Goal: Transaction & Acquisition: Purchase product/service

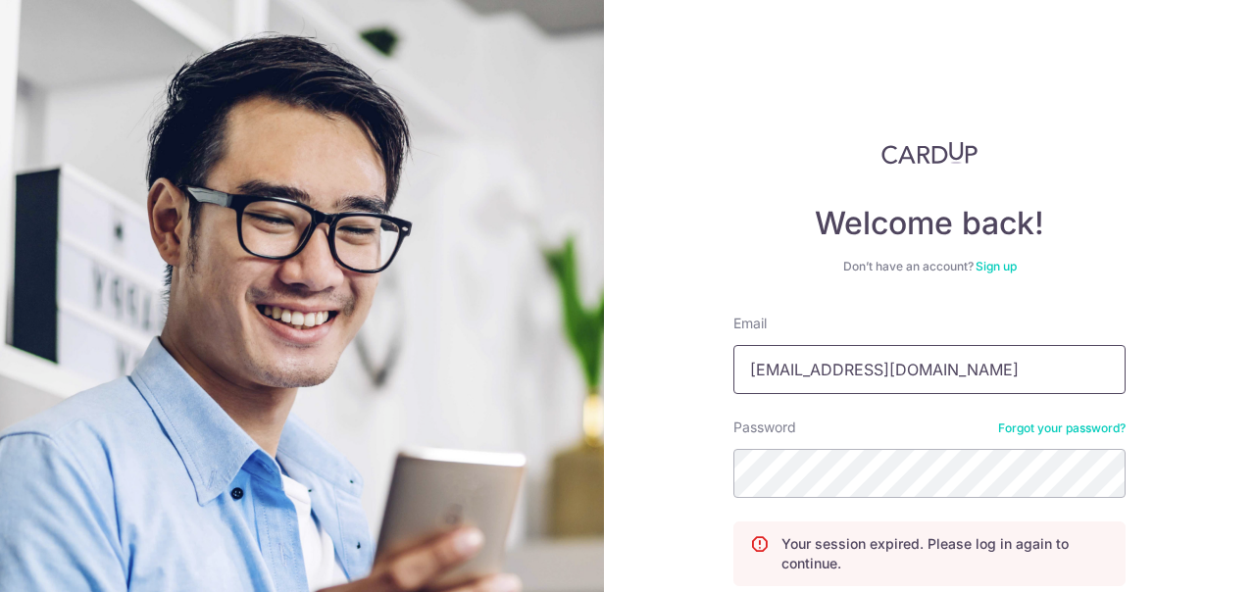
scroll to position [169, 0]
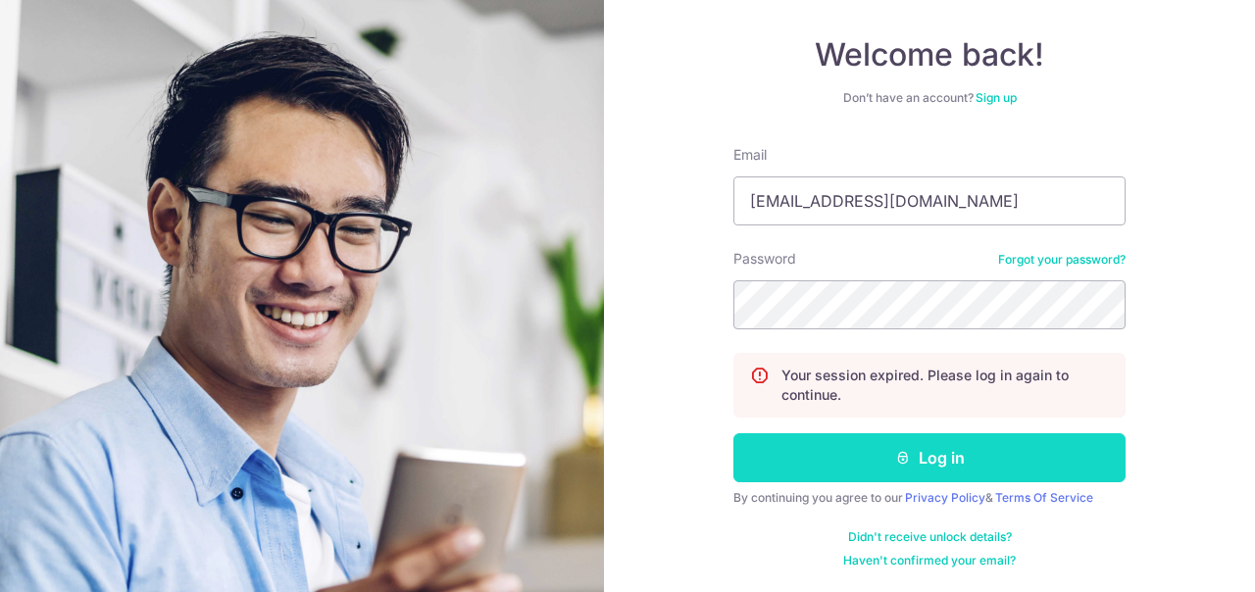
click at [914, 452] on button "Log in" at bounding box center [929, 457] width 392 height 49
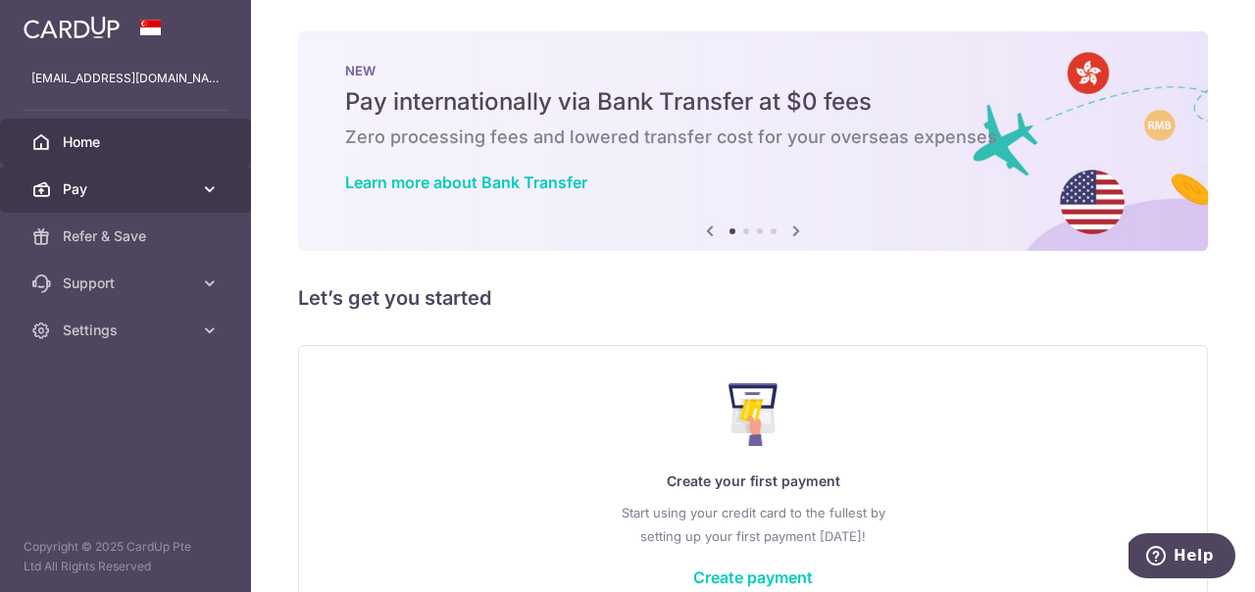
click at [204, 187] on icon at bounding box center [210, 189] width 20 height 20
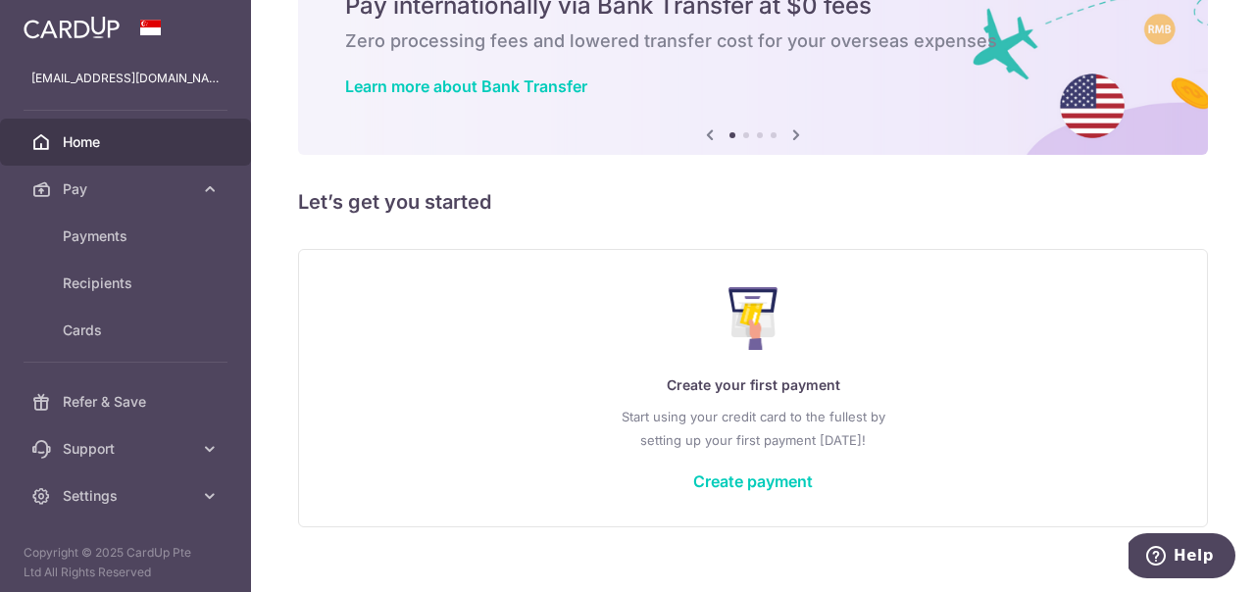
scroll to position [124, 0]
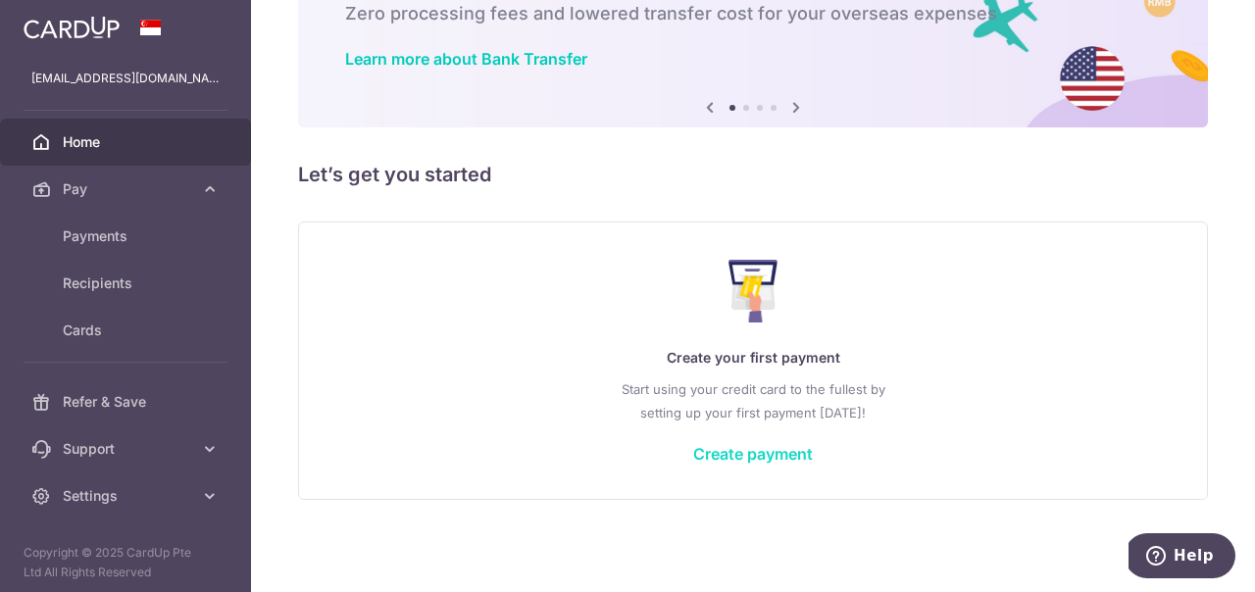
click at [714, 451] on link "Create payment" at bounding box center [753, 454] width 120 height 20
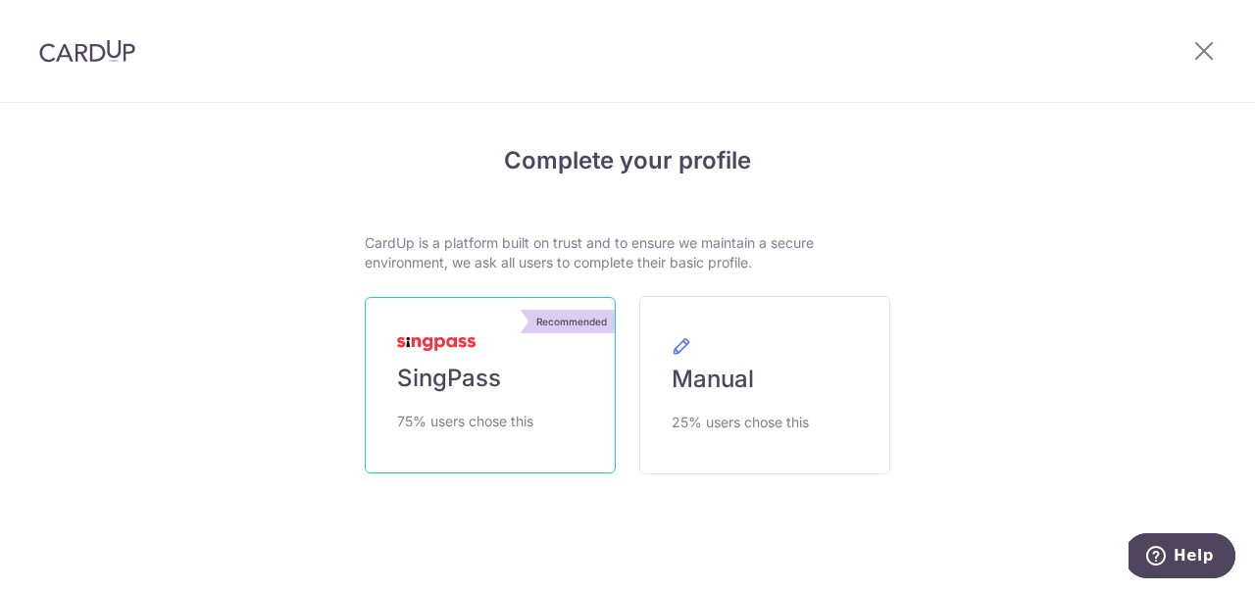
click at [509, 410] on link "Recommended SingPass 75% users chose this" at bounding box center [490, 385] width 251 height 176
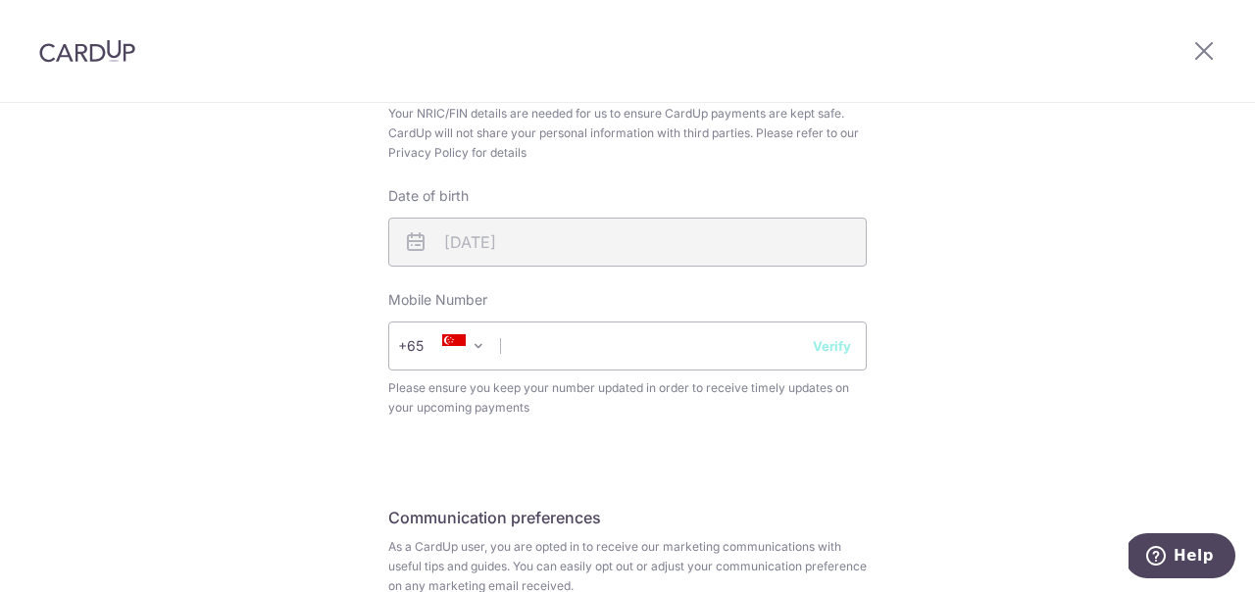
scroll to position [700, 0]
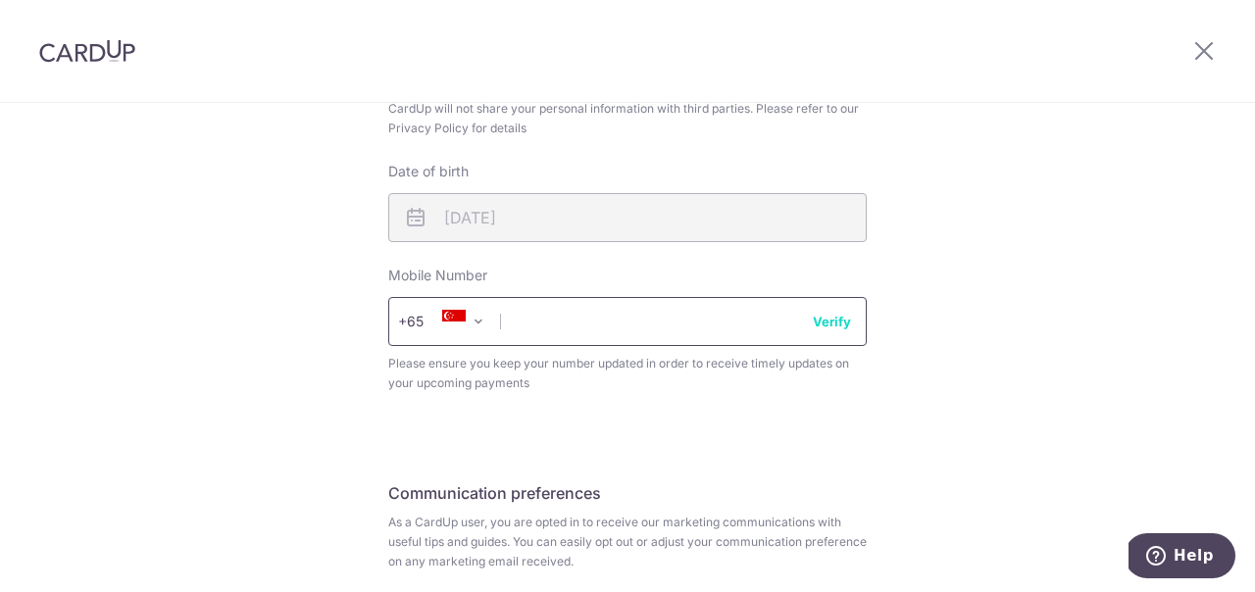
click at [699, 328] on input "text" at bounding box center [627, 321] width 478 height 49
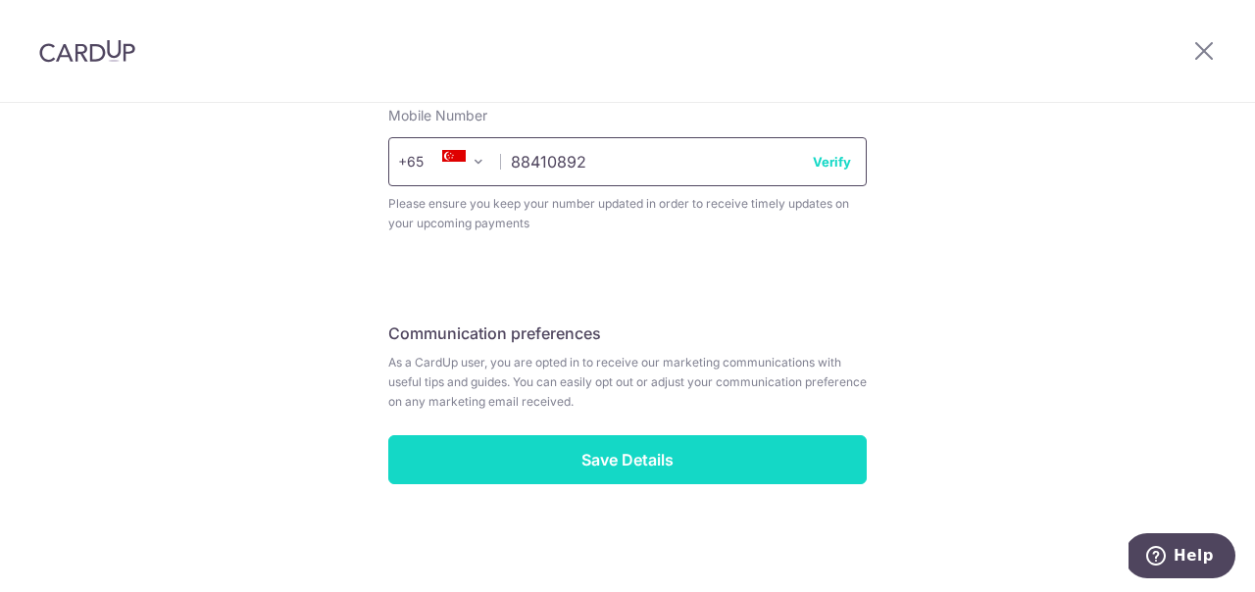
type input "88410892"
click at [613, 471] on input "Save Details" at bounding box center [627, 459] width 478 height 49
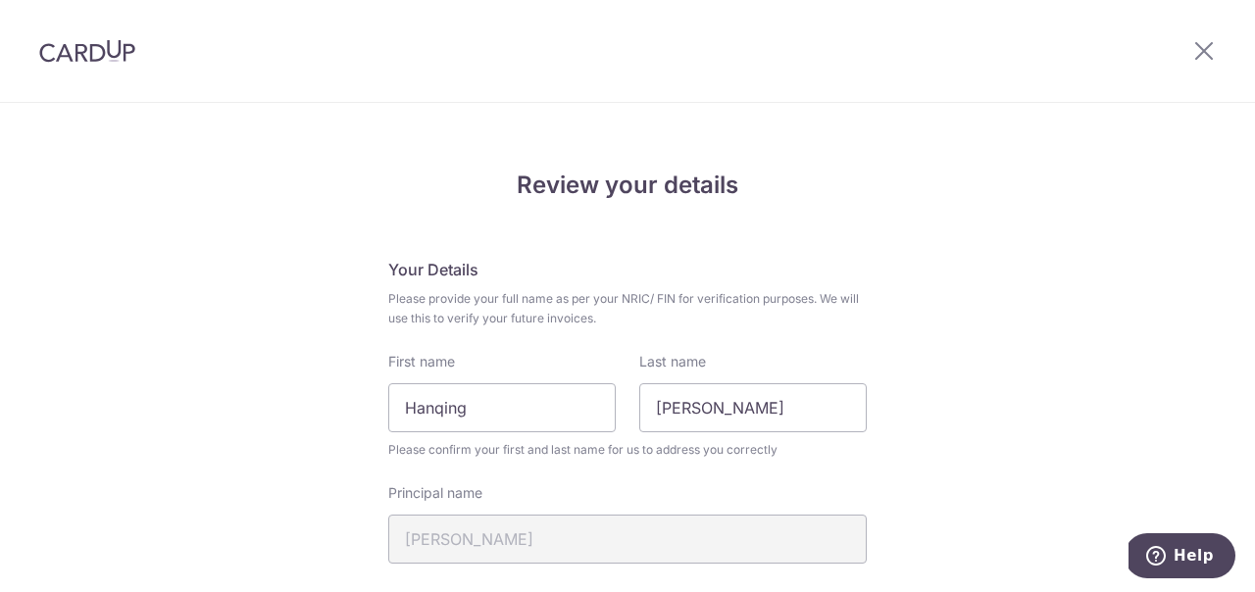
scroll to position [887, 0]
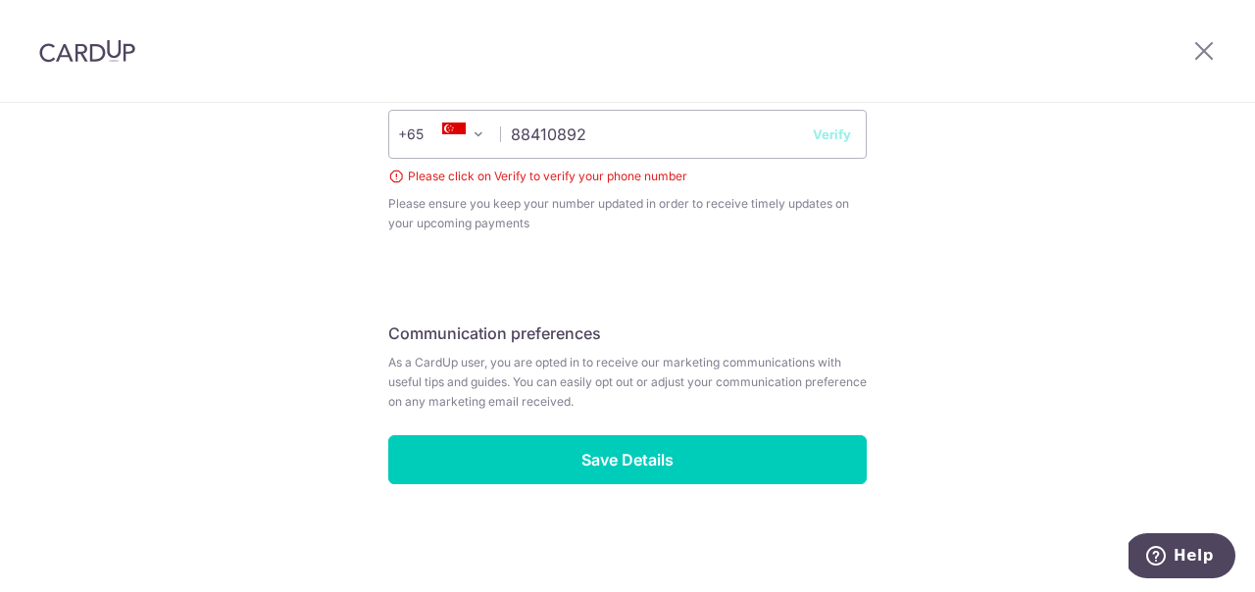
click at [825, 139] on button "Verify" at bounding box center [832, 135] width 38 height 20
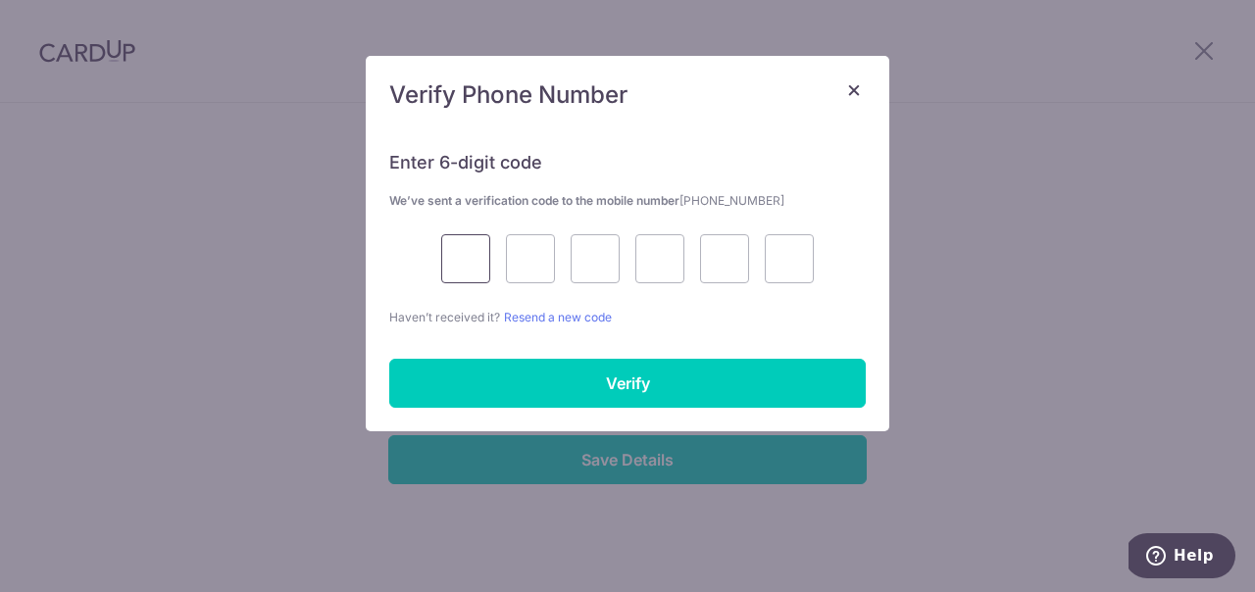
click at [469, 268] on input "text" at bounding box center [465, 258] width 49 height 49
type input "4"
type input "9"
type input "5"
type input "4"
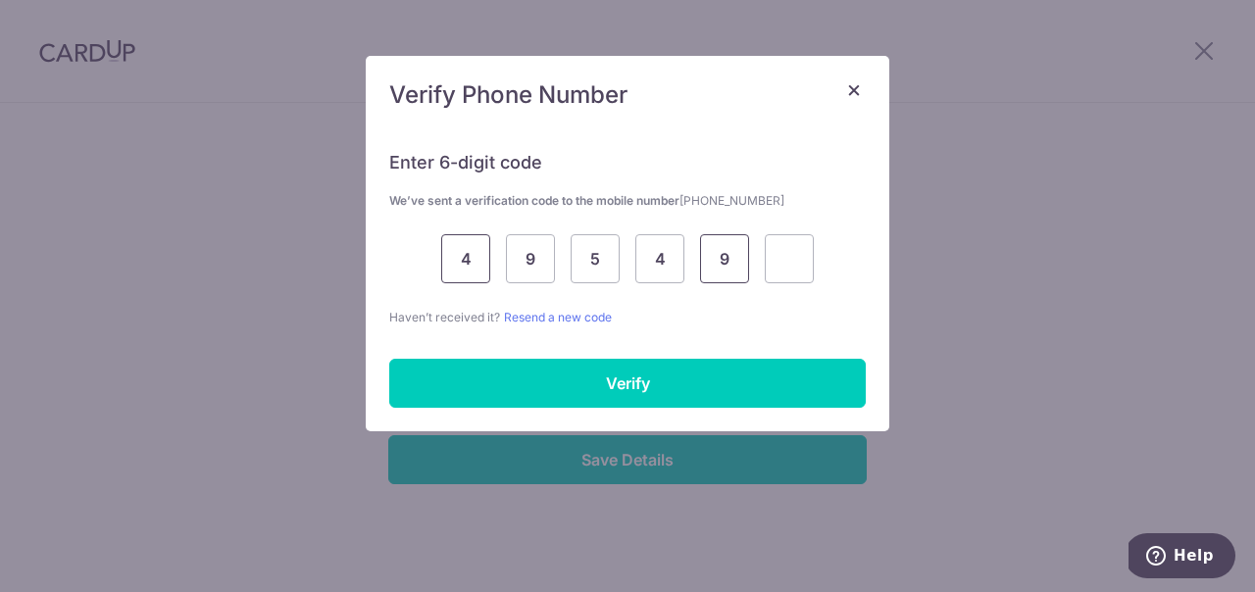
type input "9"
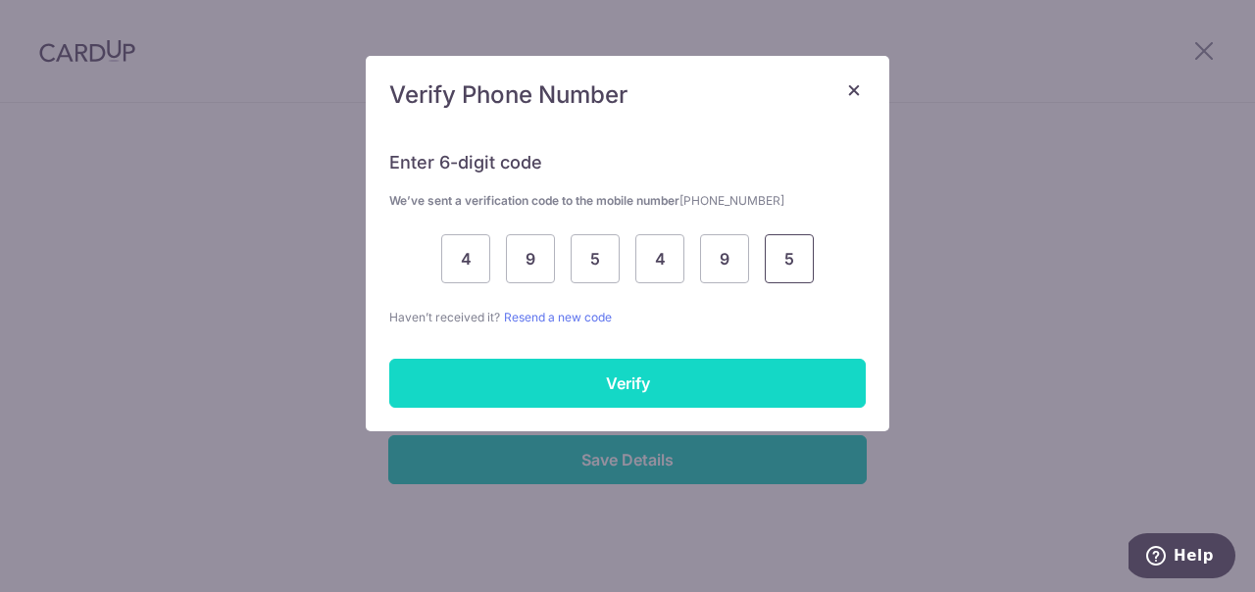
type input "5"
click at [503, 377] on input "Verify" at bounding box center [627, 383] width 477 height 49
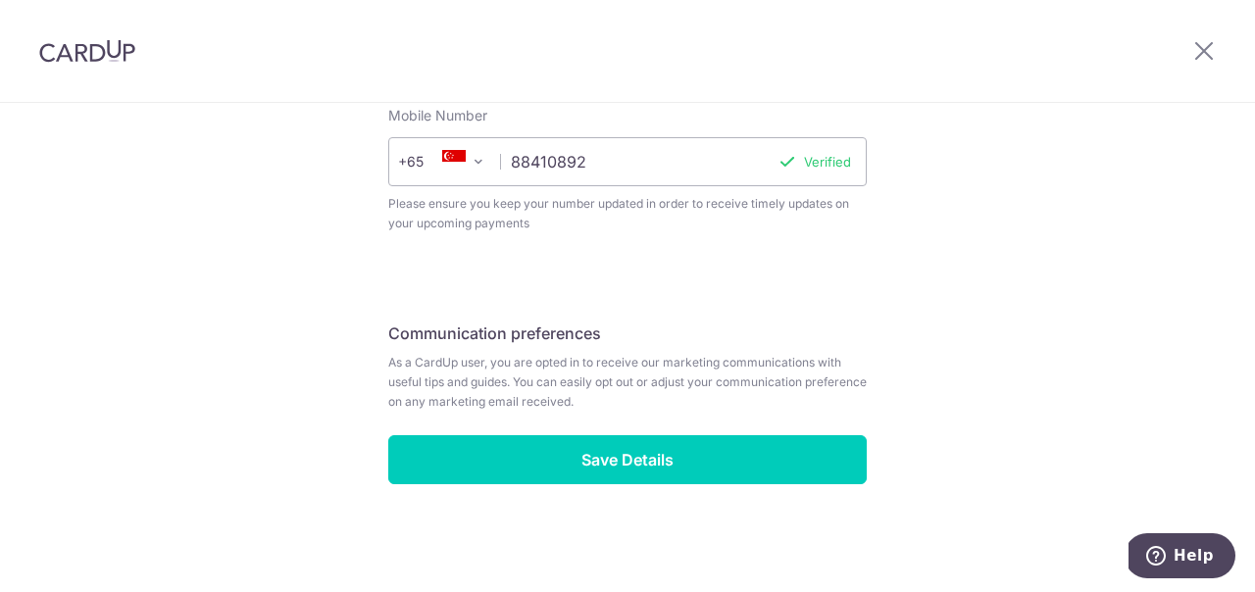
scroll to position [860, 0]
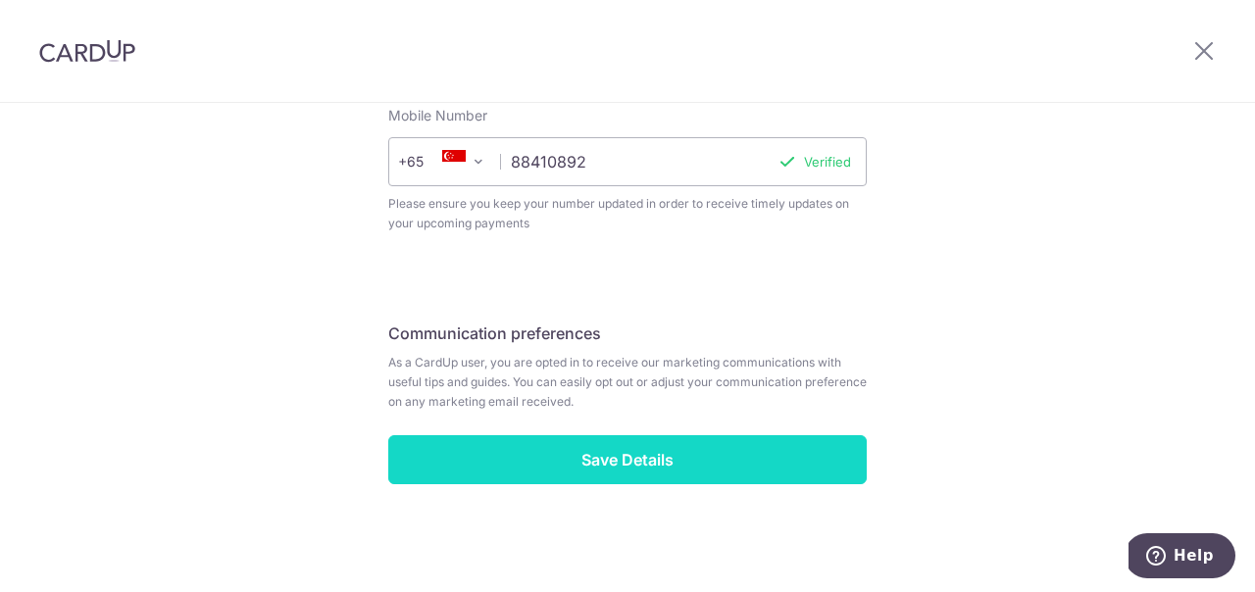
click at [568, 452] on input "Save Details" at bounding box center [627, 459] width 478 height 49
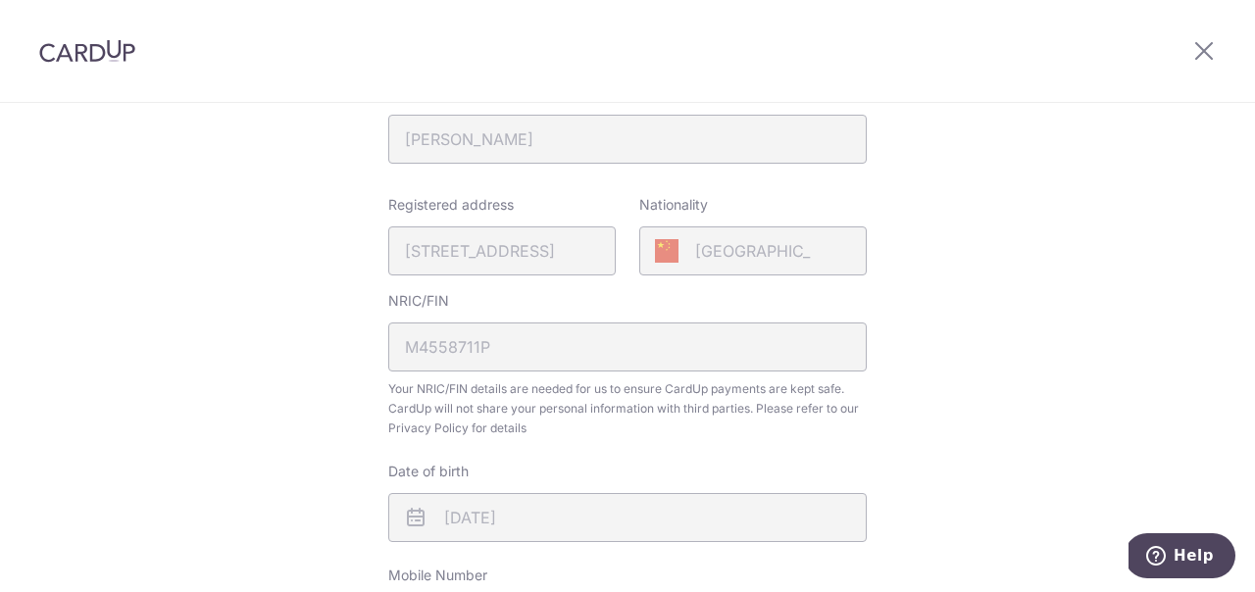
scroll to position [500, 0]
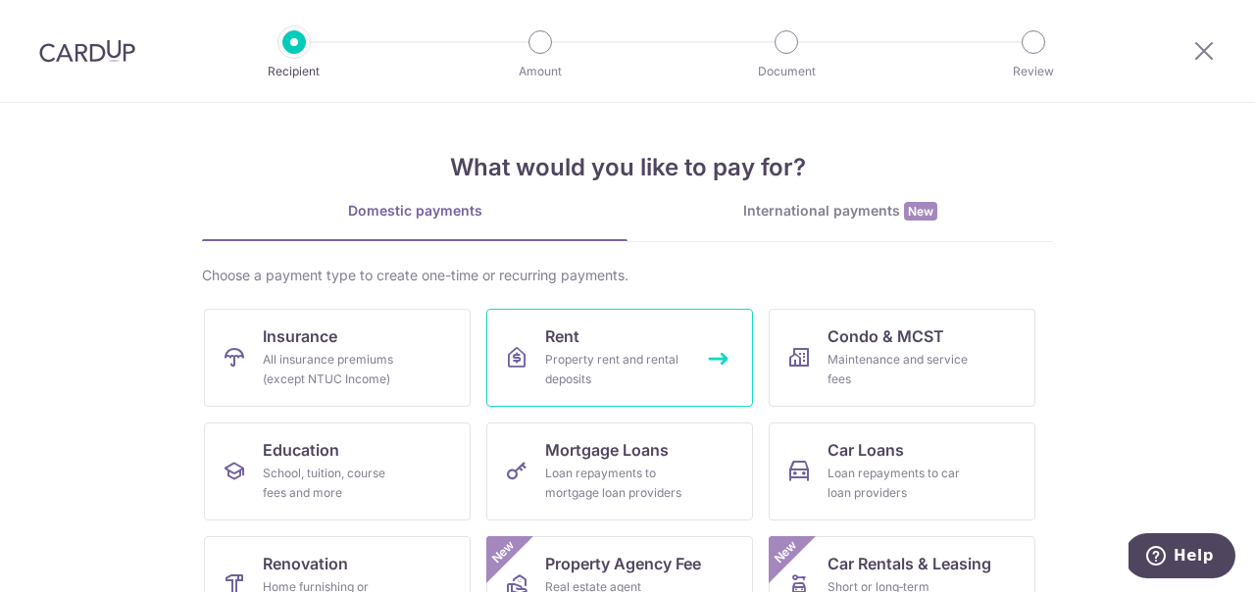
click at [582, 362] on div "Property rent and rental deposits" at bounding box center [615, 369] width 141 height 39
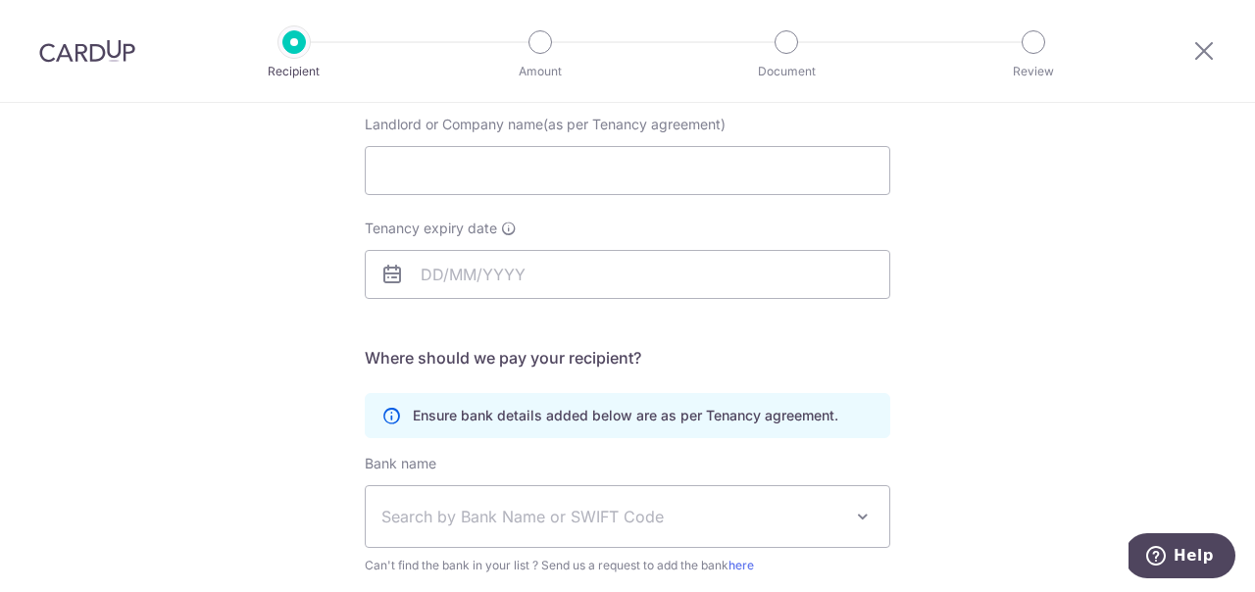
scroll to position [400, 0]
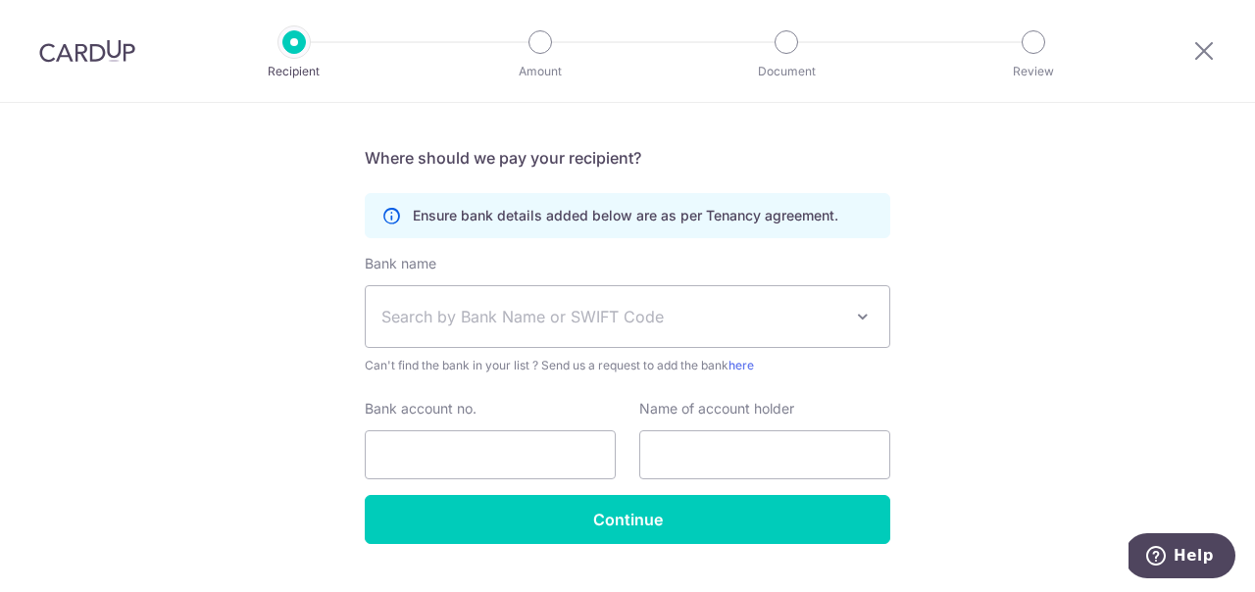
click at [421, 327] on span "Search by Bank Name or SWIFT Code" at bounding box center [611, 317] width 461 height 24
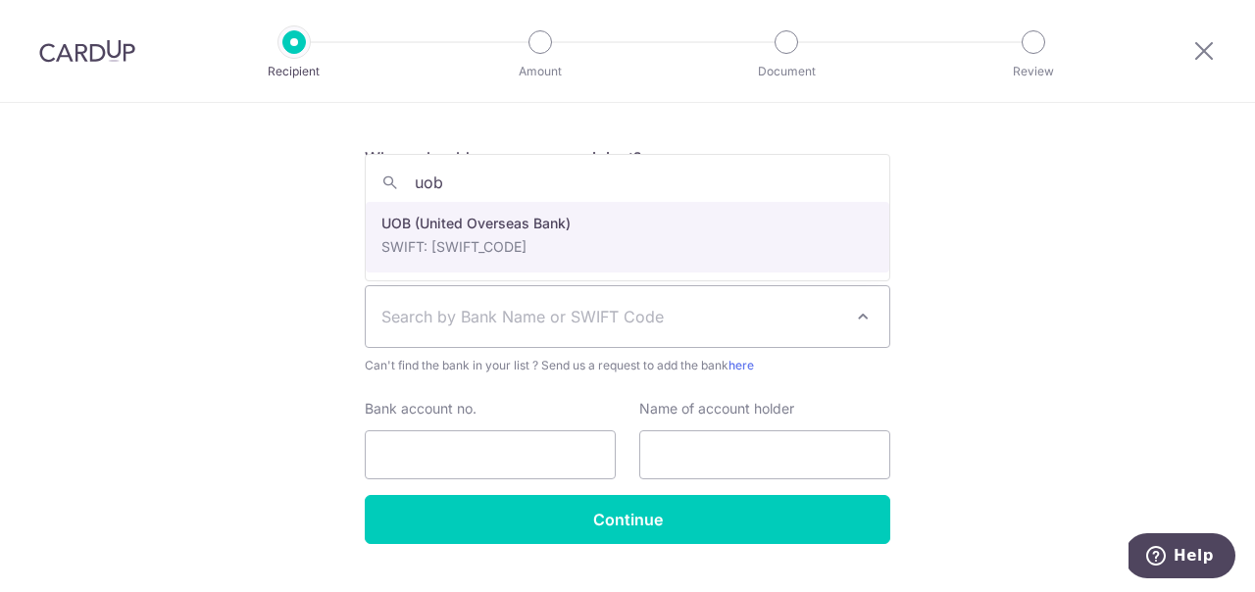
type input "uob"
select select "18"
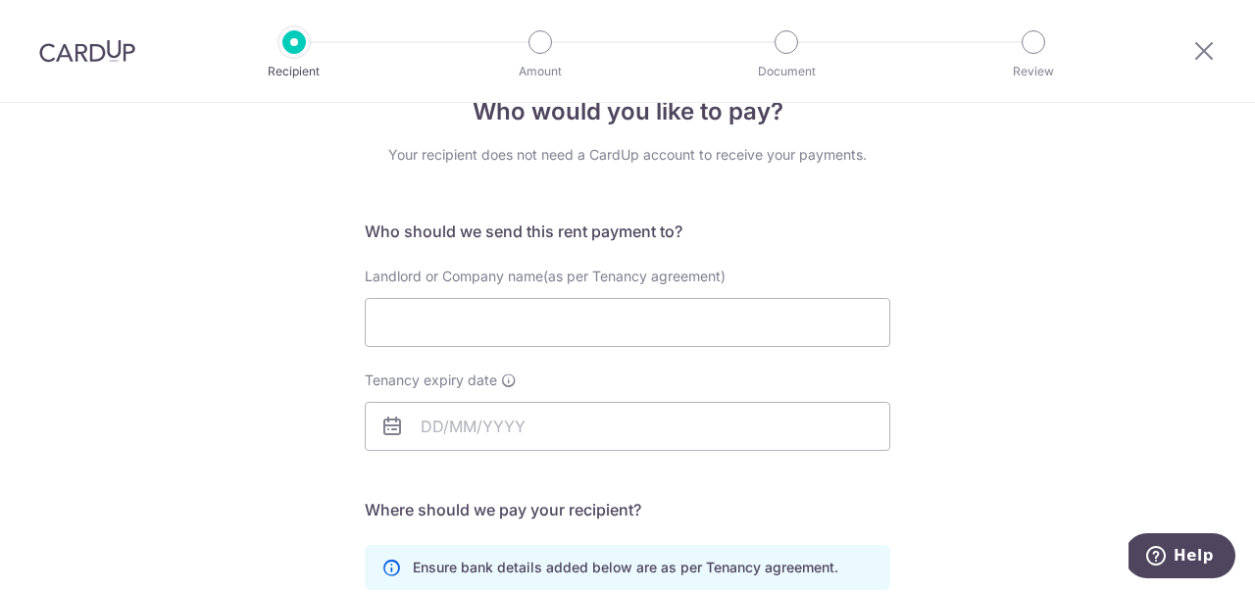
scroll to position [100, 0]
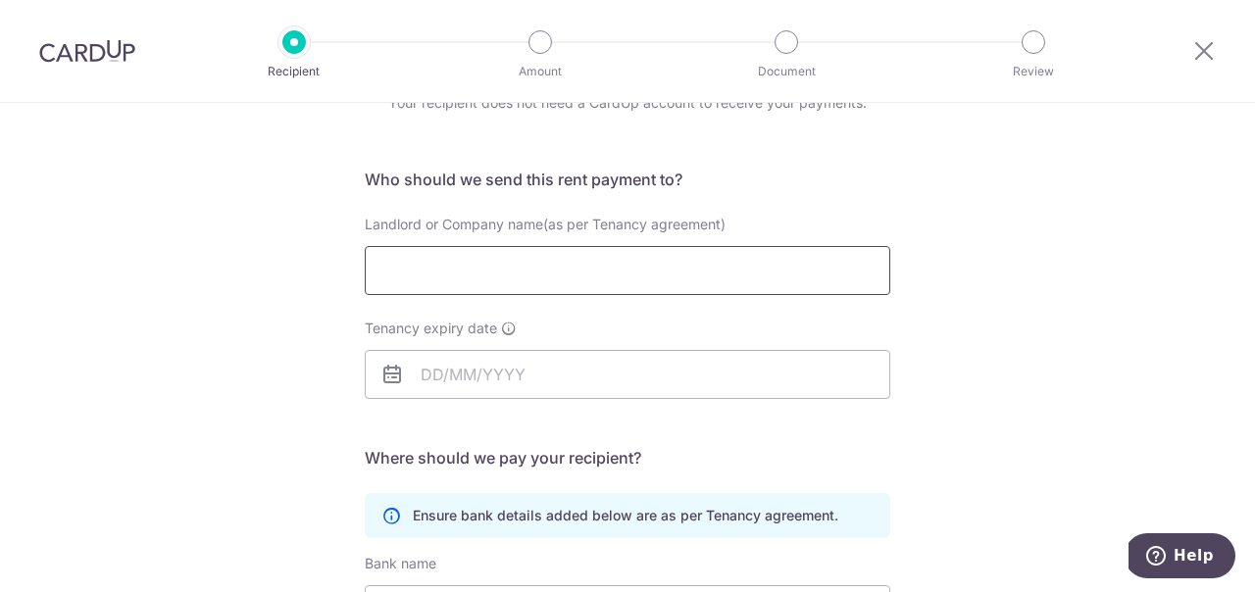
click at [422, 276] on input "Landlord or Company name(as per Tenancy agreement)" at bounding box center [628, 270] width 526 height 49
type input "Denis Holdings Pte Ltd"
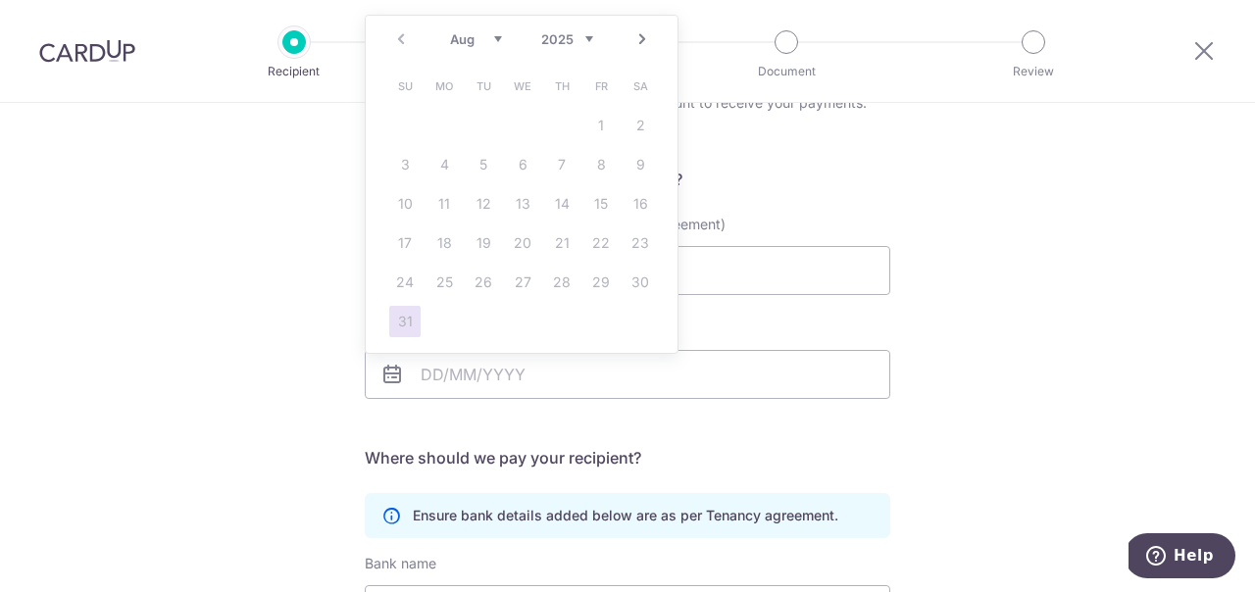
click at [450, 31] on select "Aug Sep Oct Nov Dec" at bounding box center [476, 39] width 52 height 16
click at [561, 41] on div "Aug Sep Oct Nov Dec 2025 2026 2027 2028 2029 2030 2031 2032 2033 2034 2035" at bounding box center [521, 39] width 143 height 17
click at [541, 31] on select "2025 2026 2027 2028 2029 2030 2031 2032 2033 2034 2035" at bounding box center [567, 39] width 52 height 16
click at [450, 31] on select "Jan Feb Mar Apr May Jun Jul Aug Sep Oct Nov Dec" at bounding box center [476, 39] width 52 height 16
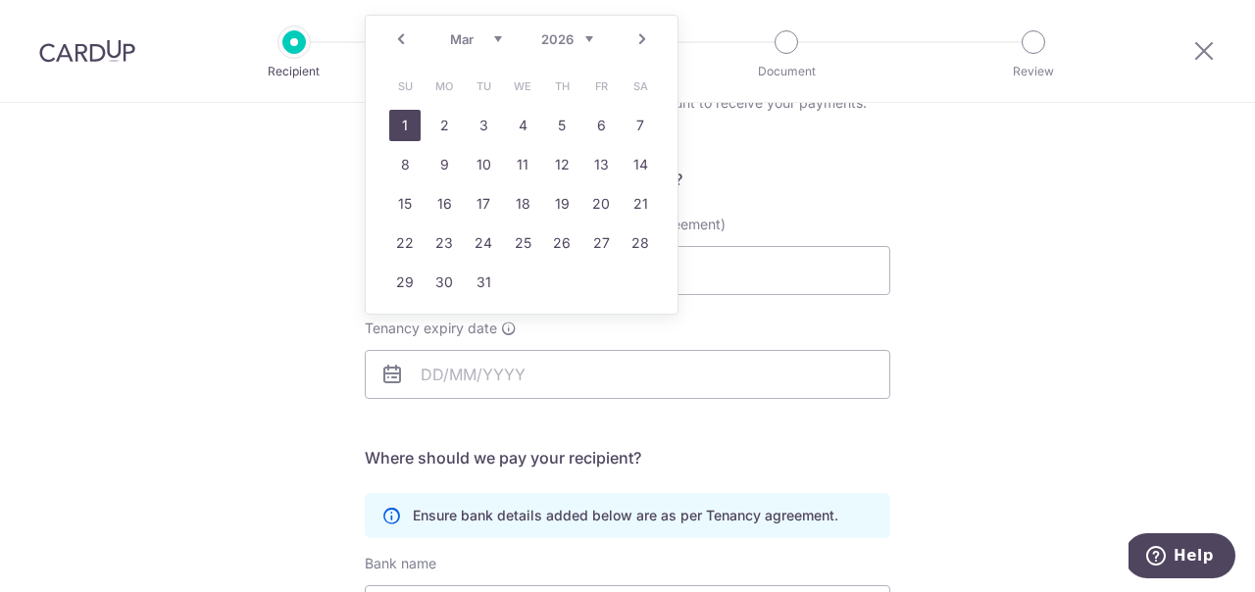
click at [404, 123] on link "1" at bounding box center [404, 125] width 31 height 31
type input "01/03/2026"
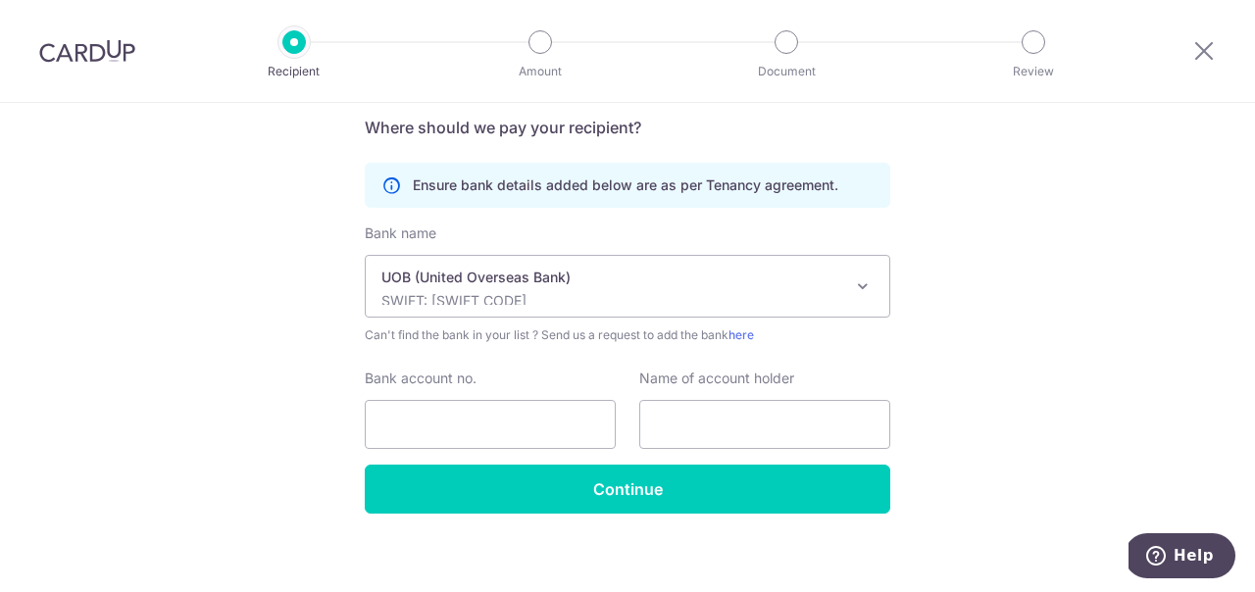
scroll to position [444, 0]
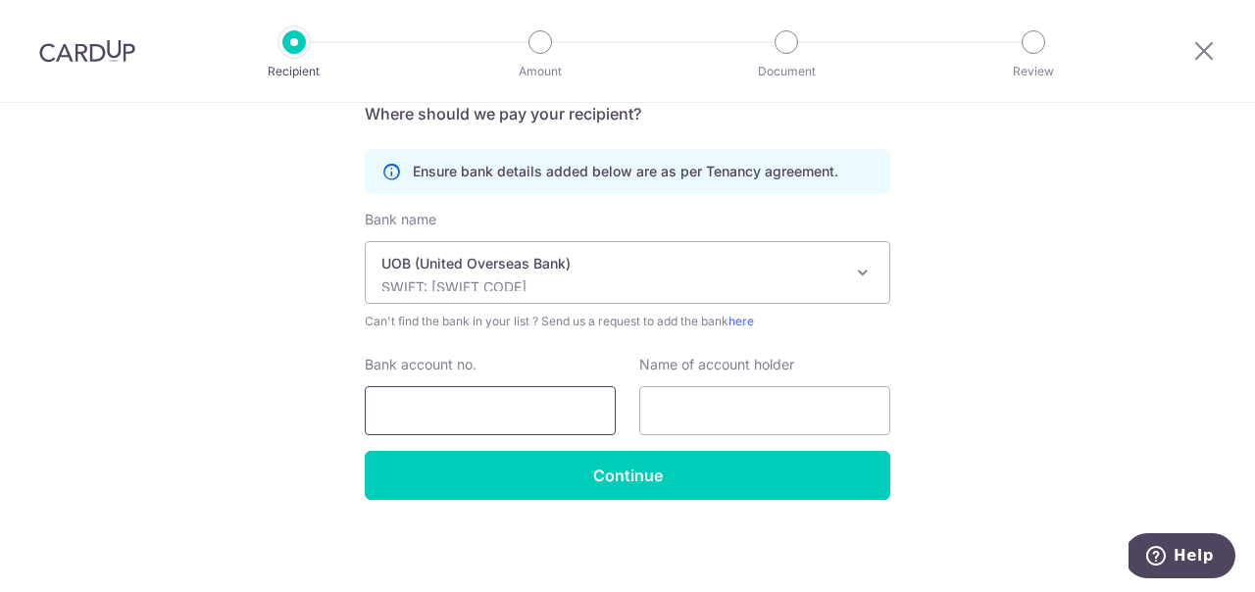
click at [417, 409] on input "Bank account no." at bounding box center [490, 410] width 251 height 49
type input "3601178891"
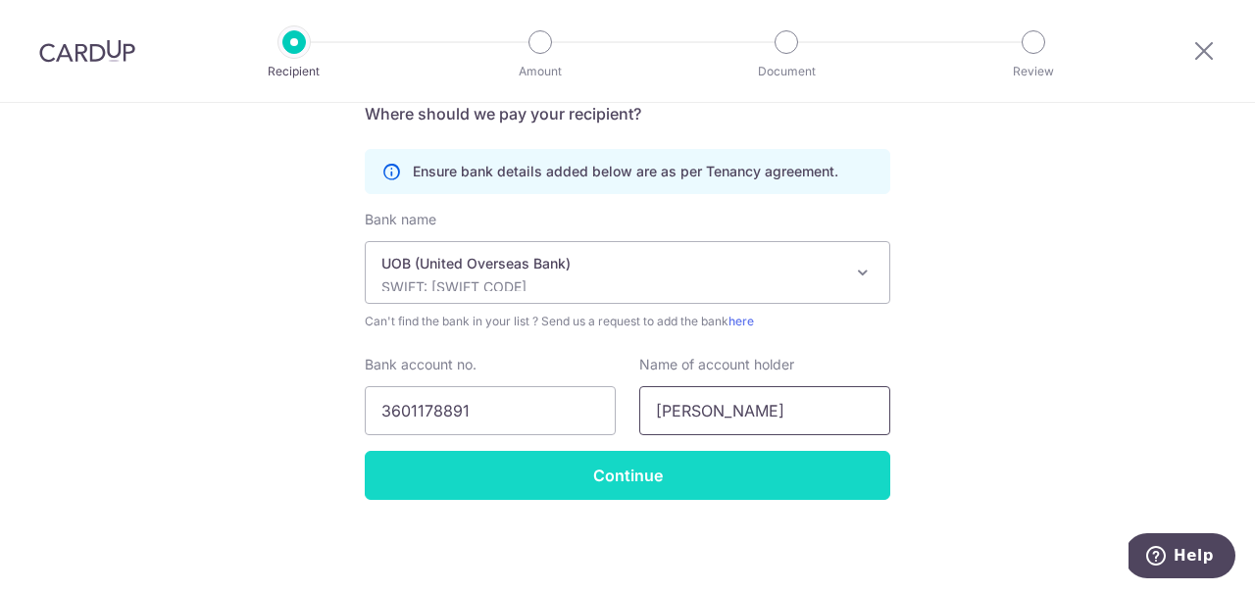
type input "Linda Yong"
click at [571, 492] on input "Continue" at bounding box center [628, 475] width 526 height 49
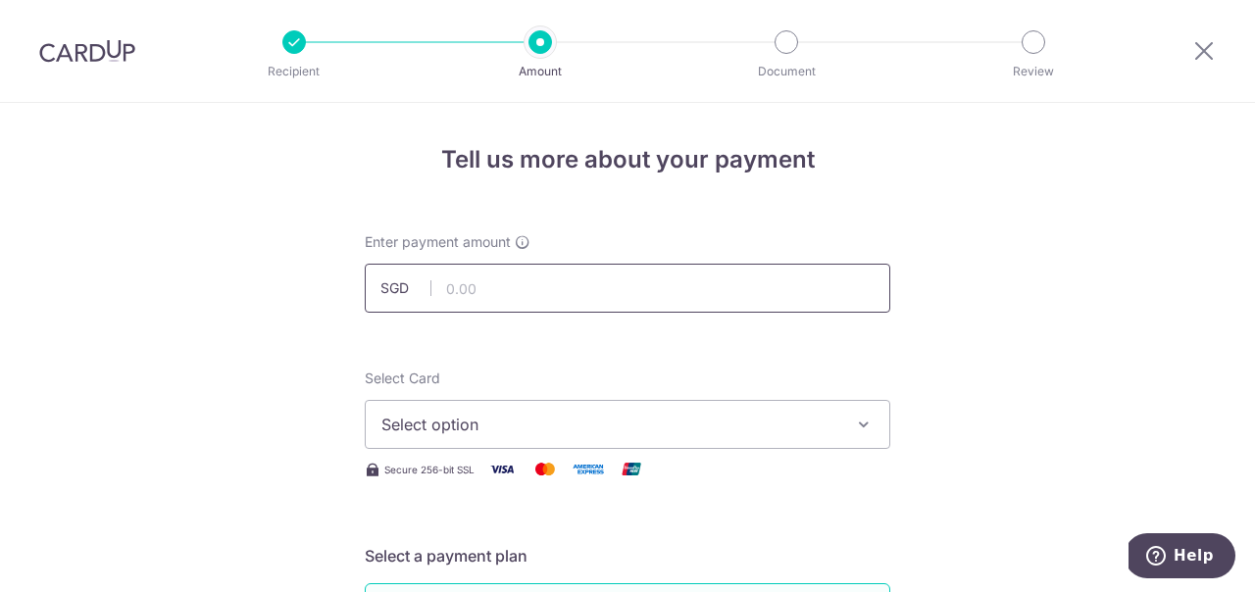
click at [479, 293] on input "text" at bounding box center [628, 288] width 526 height 49
type input "1,000.00"
click at [414, 428] on span "Select option" at bounding box center [609, 425] width 457 height 24
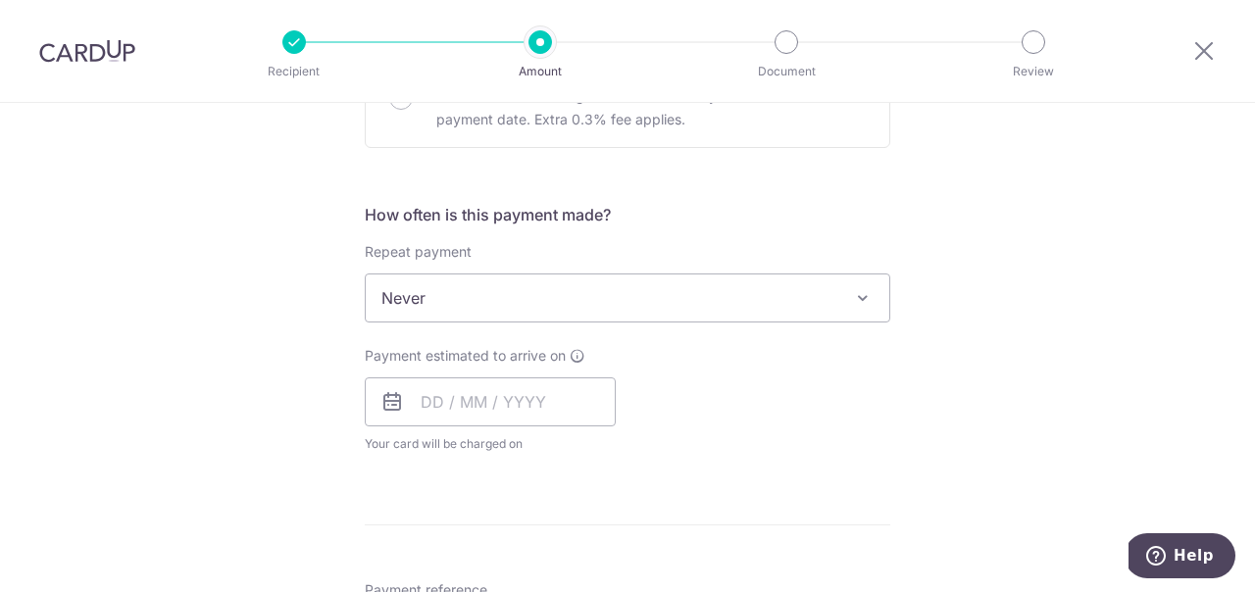
scroll to position [700, 0]
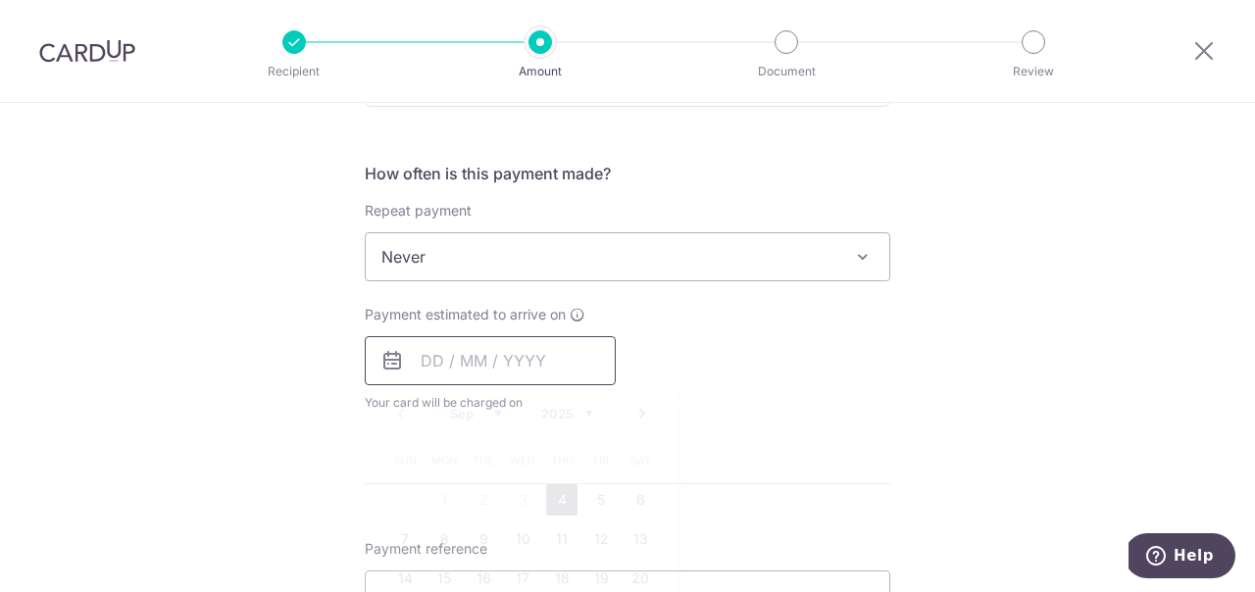
click at [440, 357] on input "text" at bounding box center [490, 360] width 251 height 49
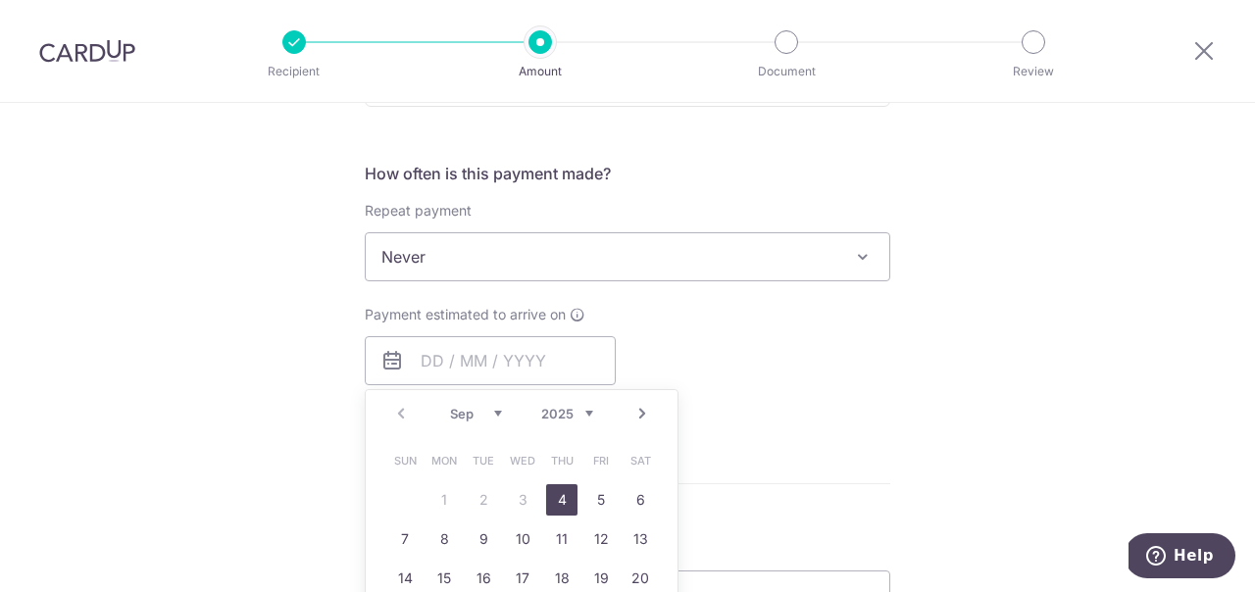
click at [563, 504] on link "4" at bounding box center [561, 499] width 31 height 31
type input "[DATE]"
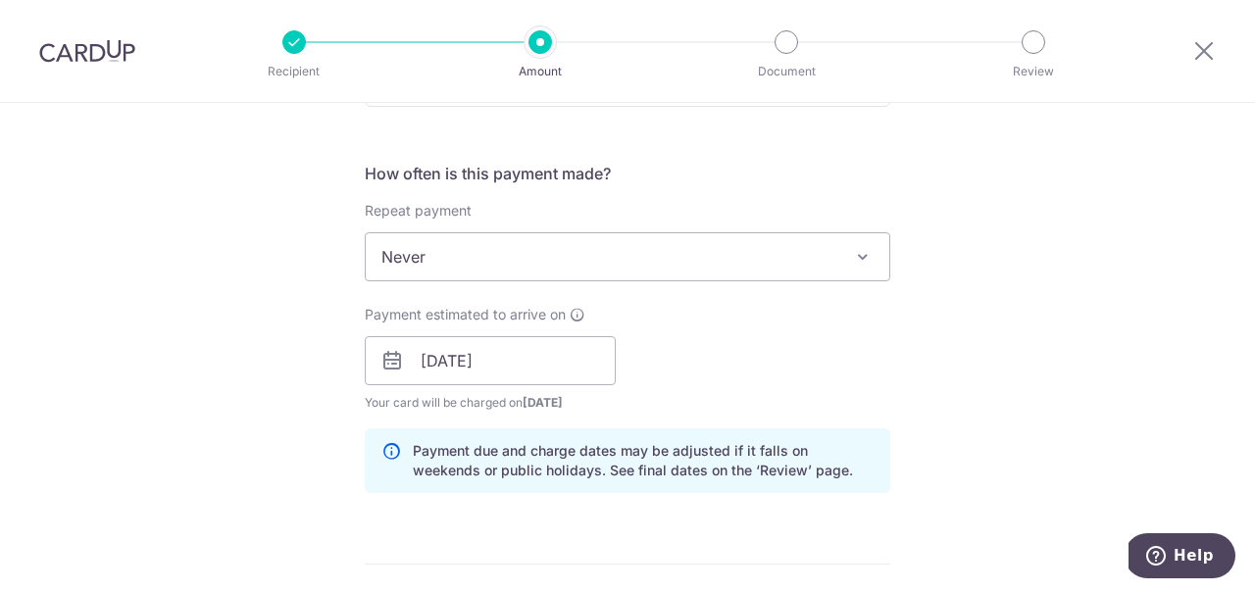
click at [555, 261] on span "Never" at bounding box center [628, 256] width 524 height 47
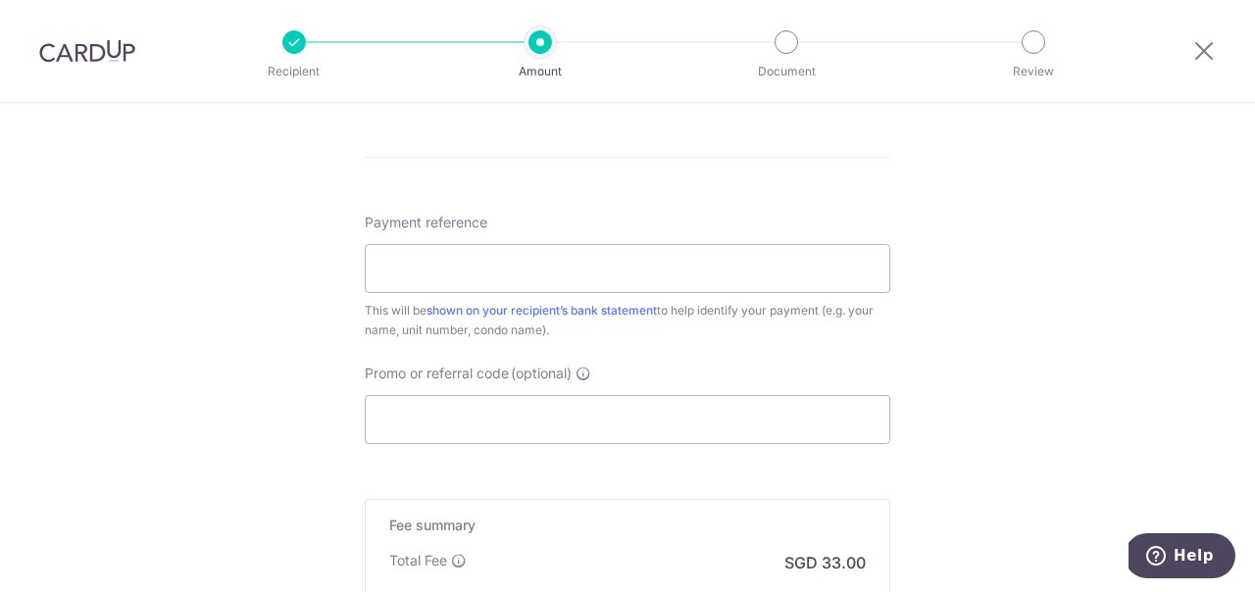
scroll to position [1100, 0]
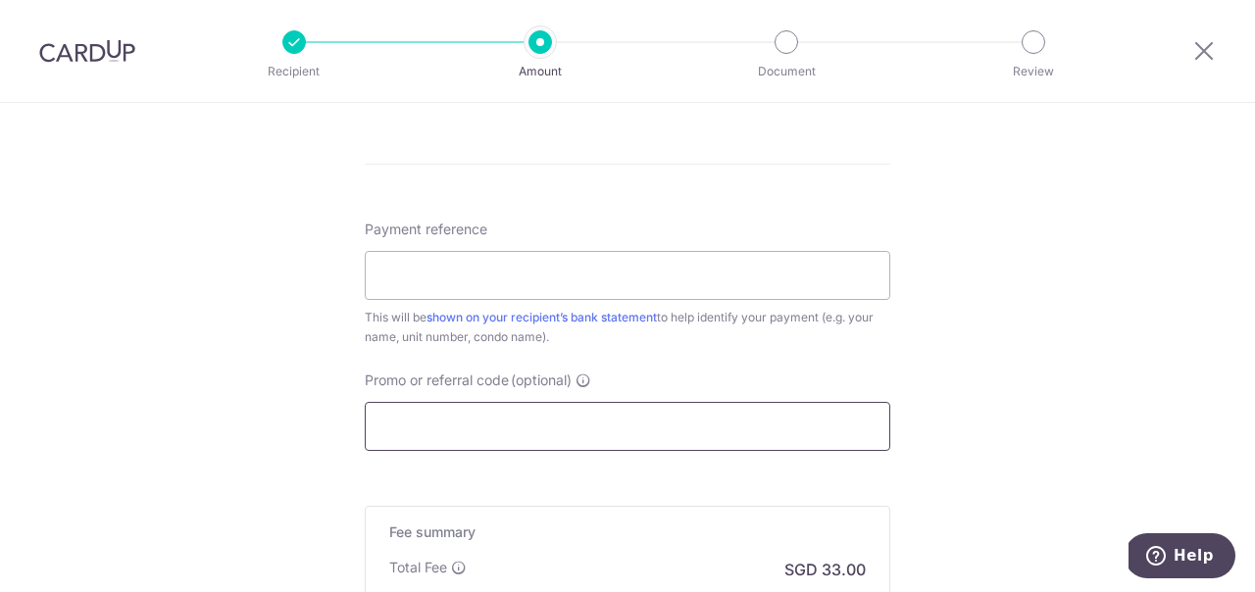
click at [390, 423] on input "Promo or referral code (optional)" at bounding box center [628, 426] width 526 height 49
paste input "BOONSIANGT497"
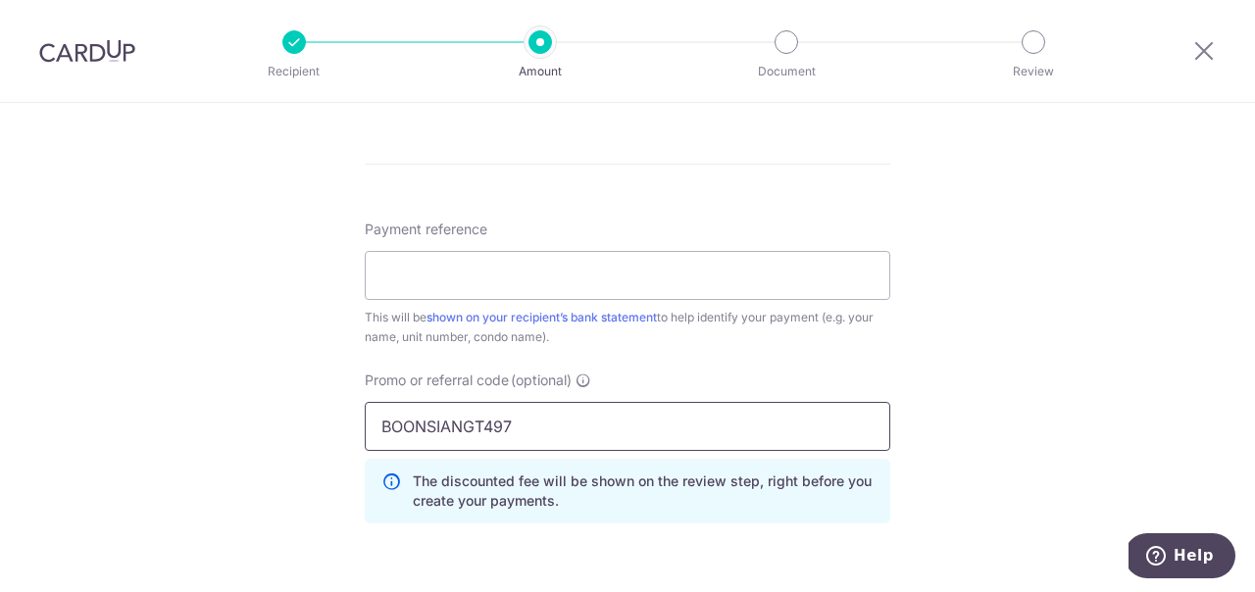
type input "BOONSIANGT497"
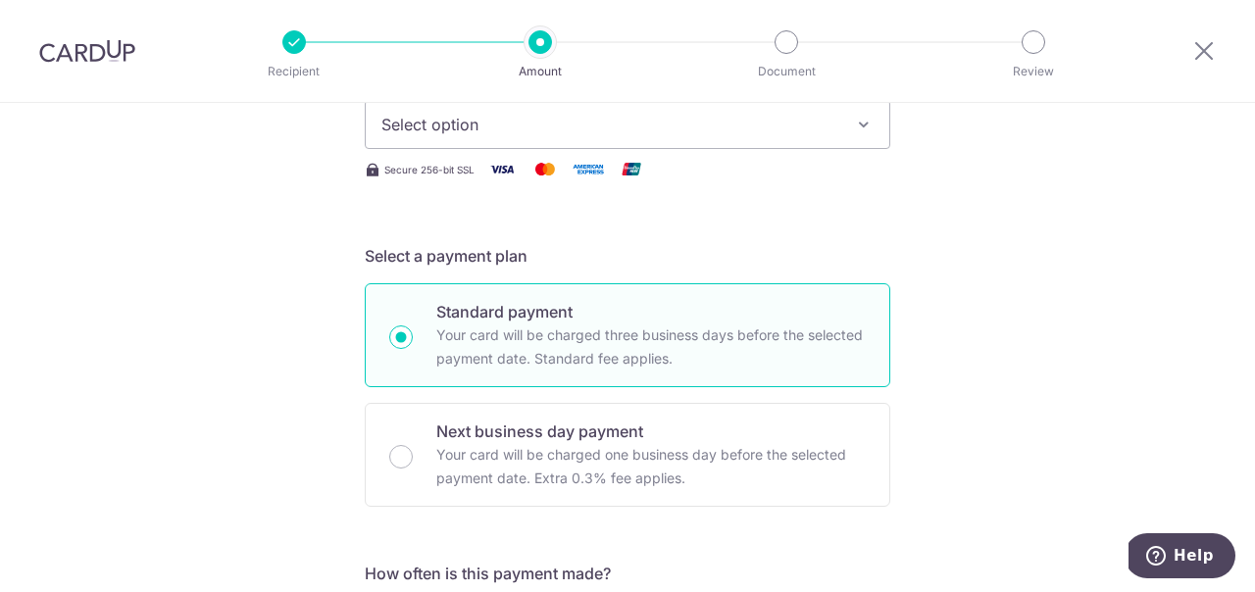
scroll to position [200, 0]
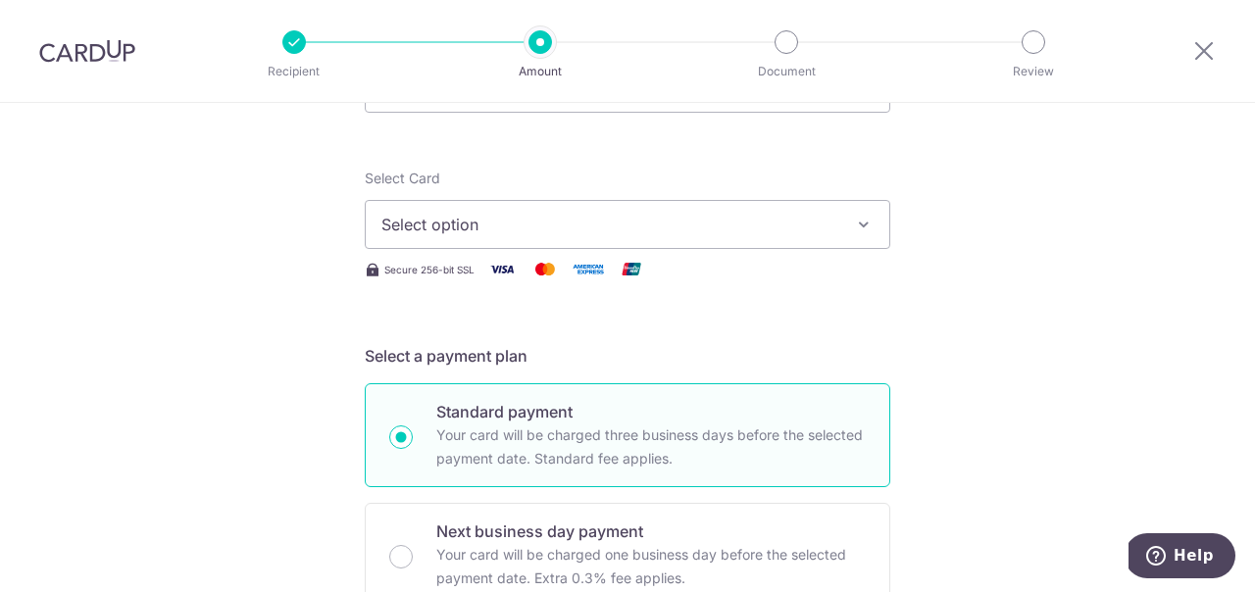
click at [533, 230] on span "Select option" at bounding box center [609, 225] width 457 height 24
click at [497, 278] on span "Add credit card" at bounding box center [645, 280] width 457 height 20
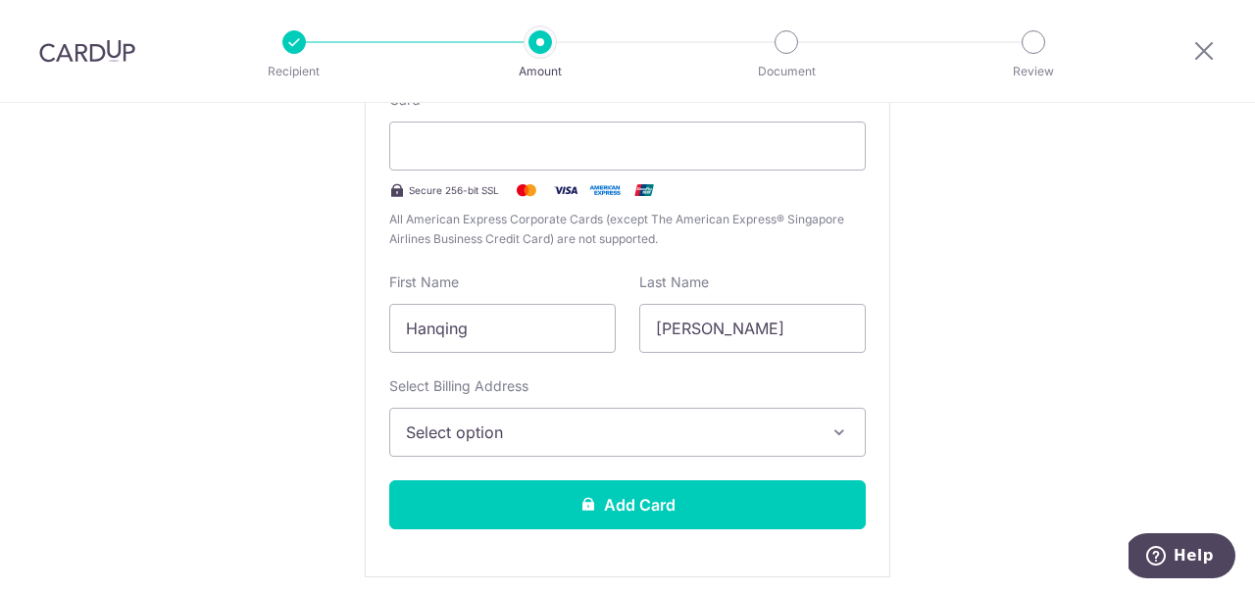
scroll to position [500, 0]
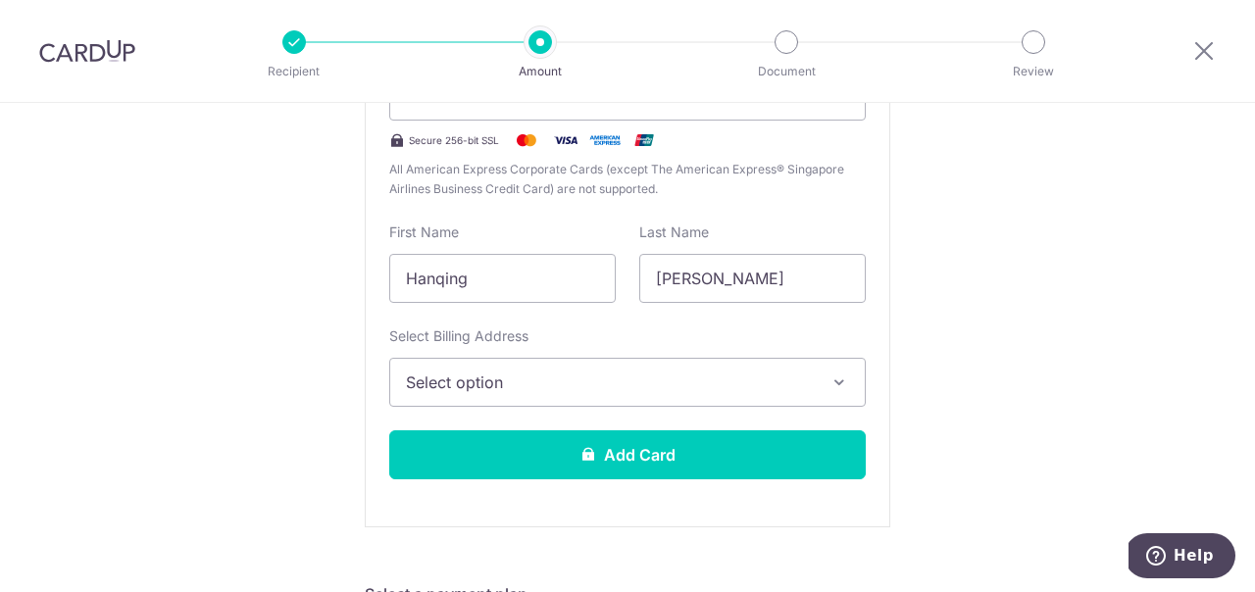
click at [434, 386] on span "Select option" at bounding box center [610, 383] width 408 height 24
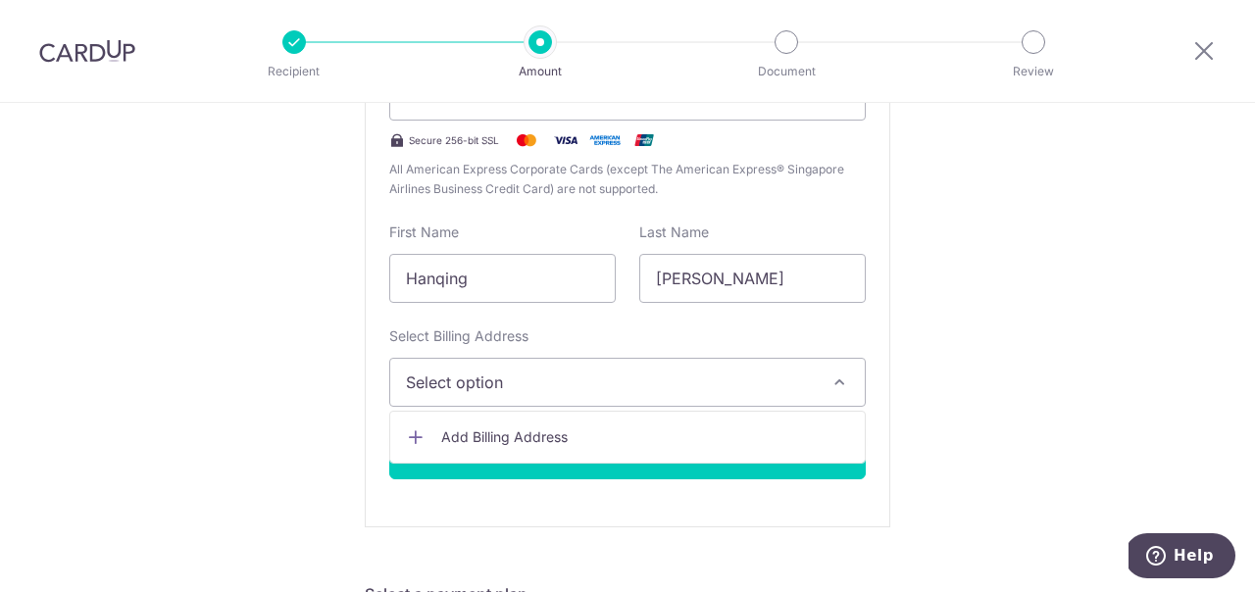
click at [460, 433] on span "Add Billing Address" at bounding box center [645, 437] width 408 height 20
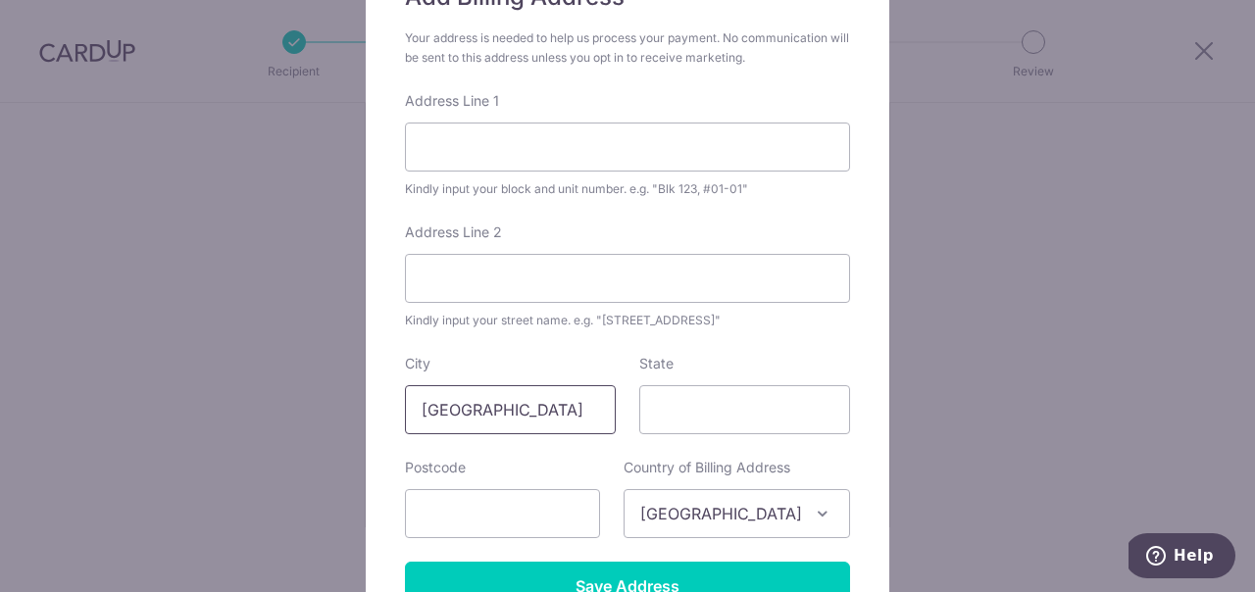
scroll to position [400, 0]
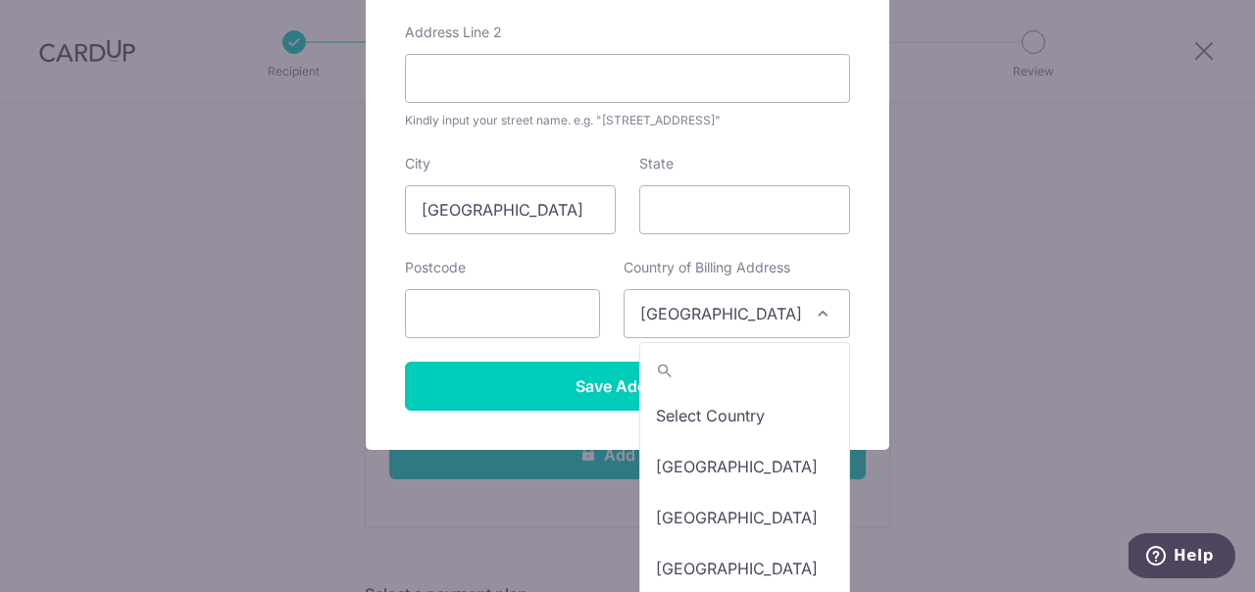
click at [747, 296] on span "Singapore" at bounding box center [737, 313] width 225 height 47
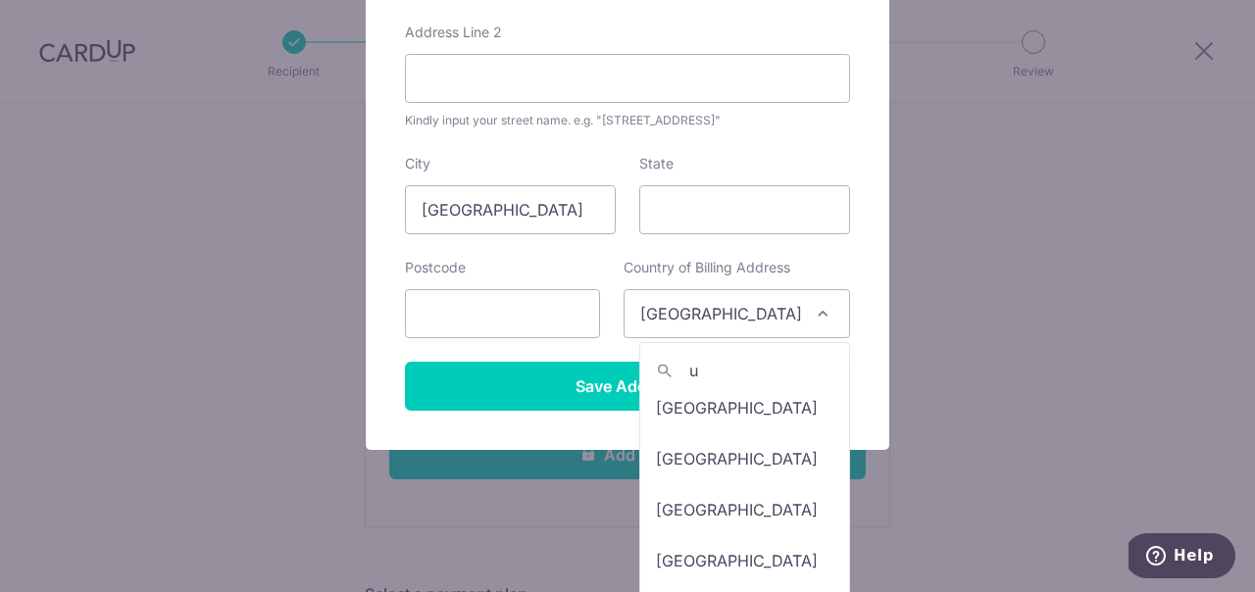
scroll to position [0, 0]
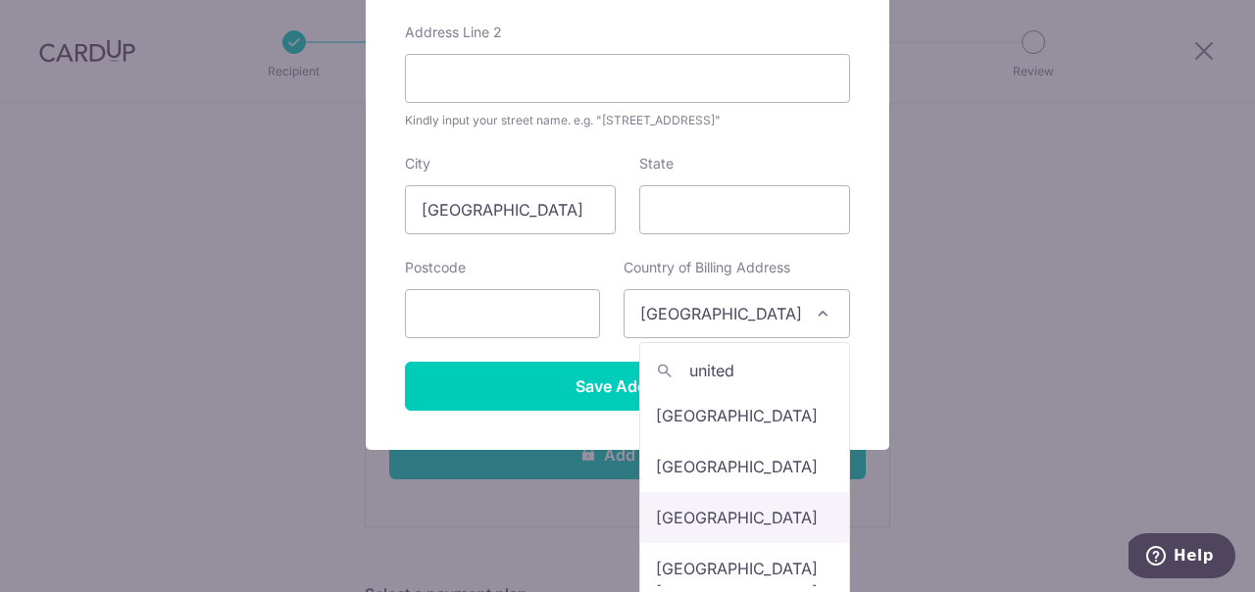
type input "united"
select select "233"
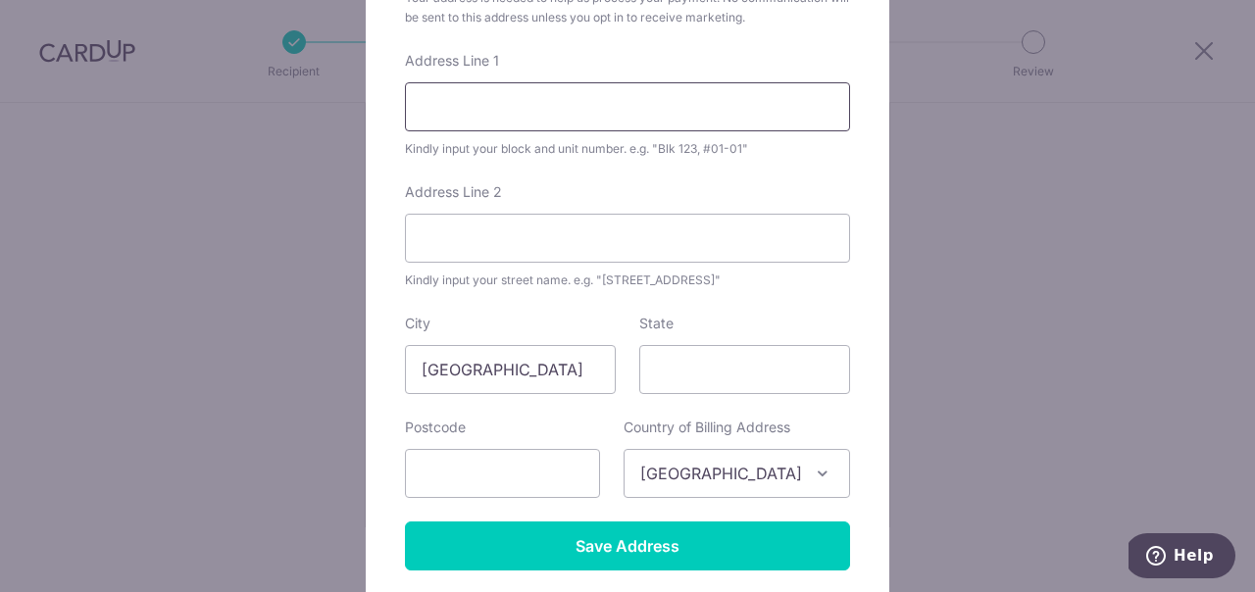
scroll to position [200, 0]
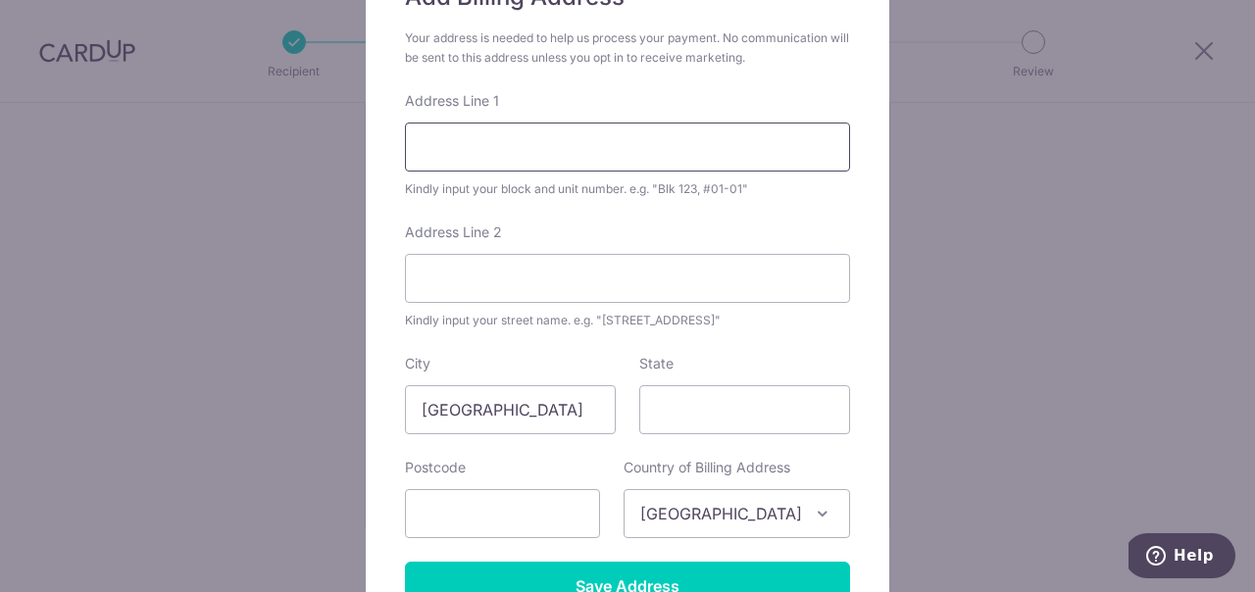
click at [517, 149] on input "Address Line 1" at bounding box center [627, 147] width 445 height 49
type input "9003 48th Pl"
type input "College Park"
type input "MD"
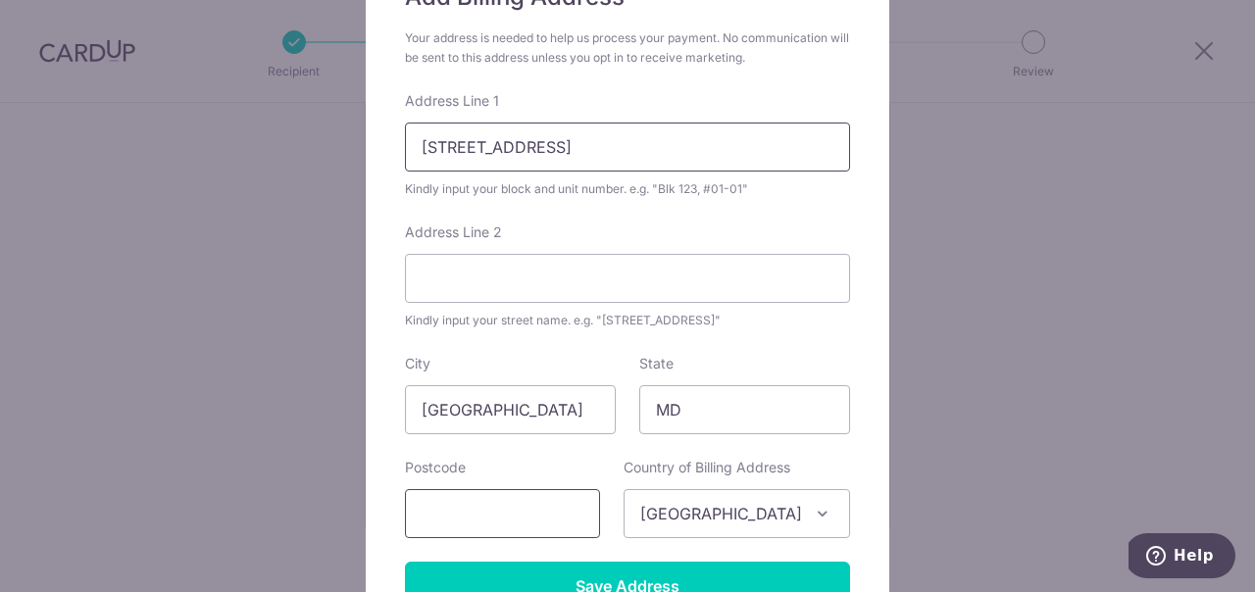
type input "20740"
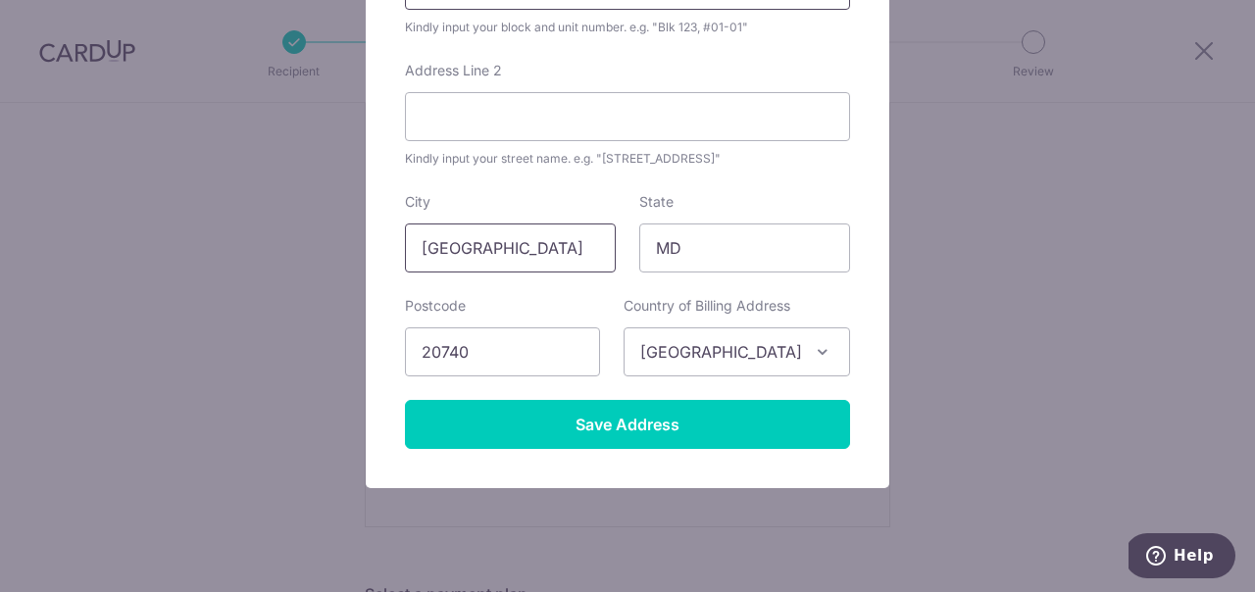
scroll to position [400, 0]
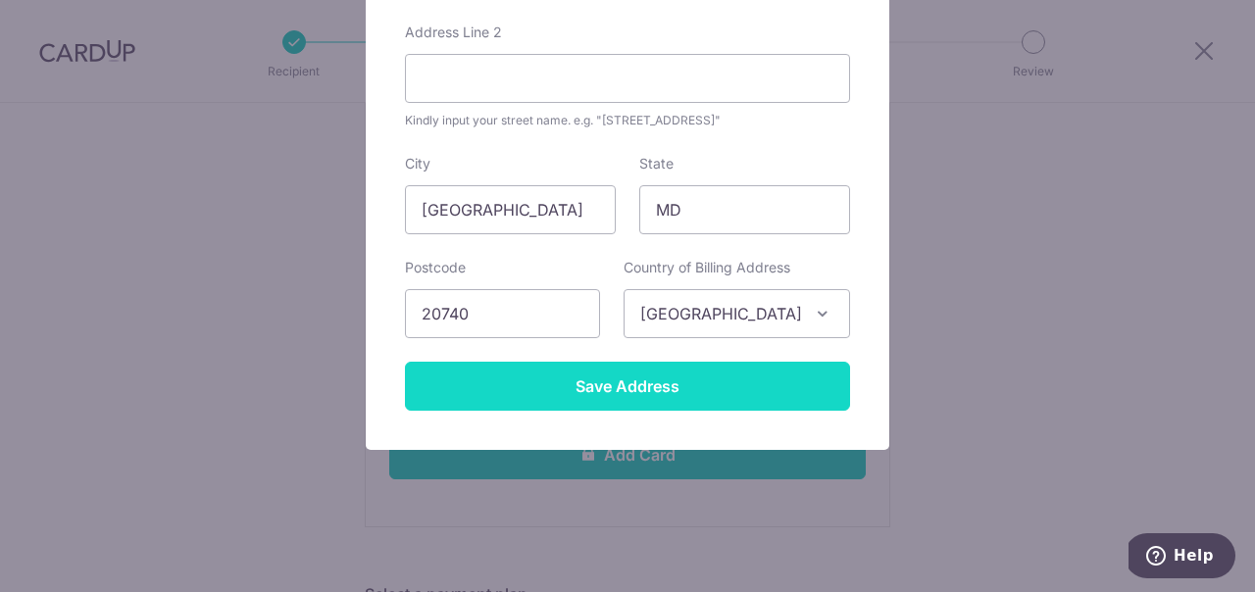
click at [620, 390] on input "Save Address" at bounding box center [627, 386] width 445 height 49
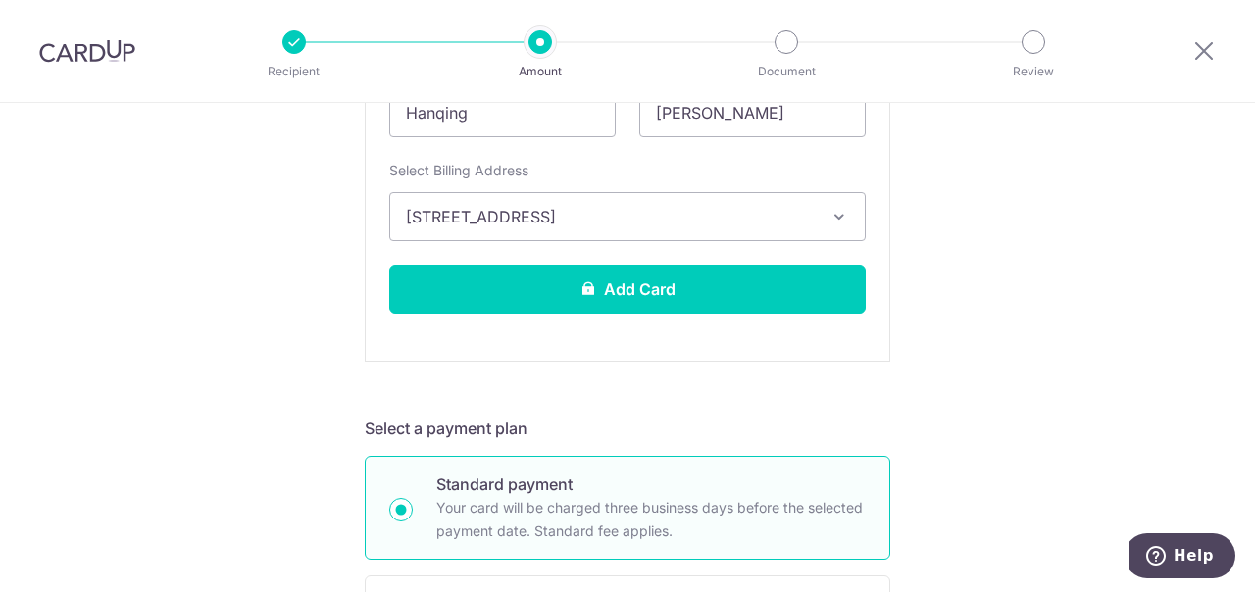
scroll to position [700, 0]
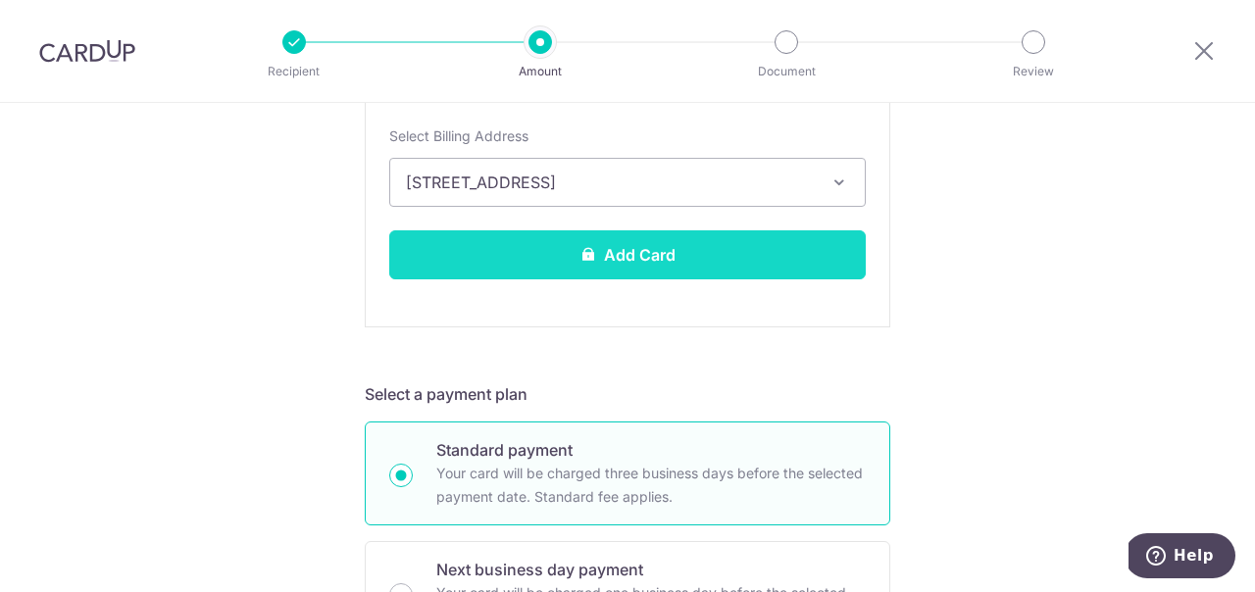
click at [690, 270] on button "Add Card" at bounding box center [627, 254] width 477 height 49
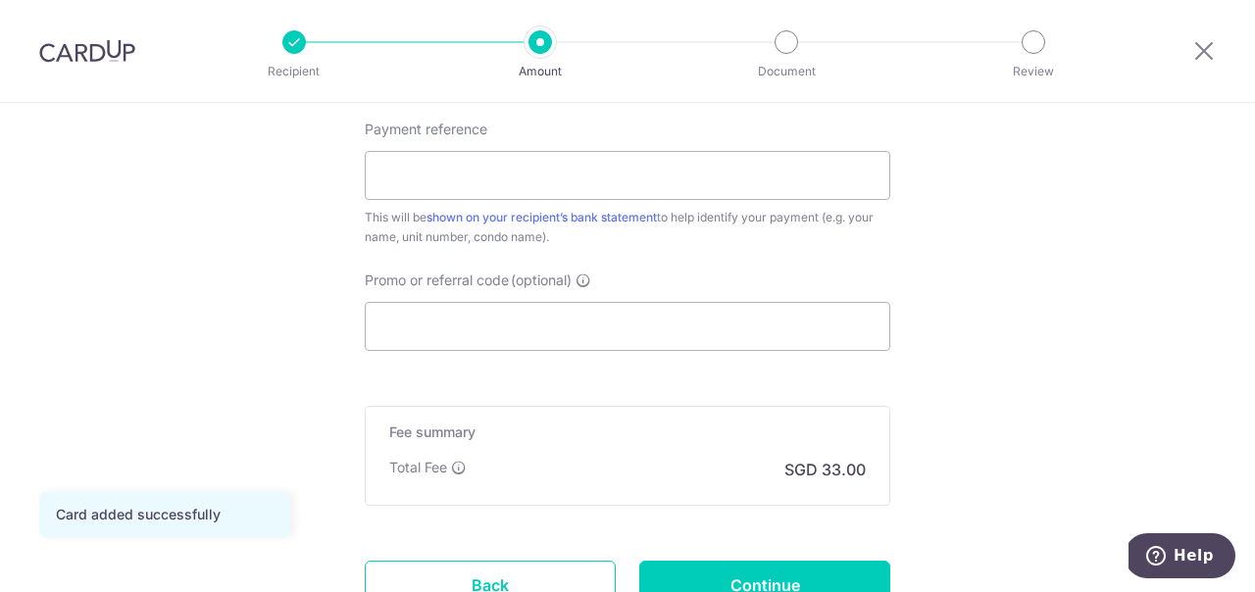
scroll to position [1300, 0]
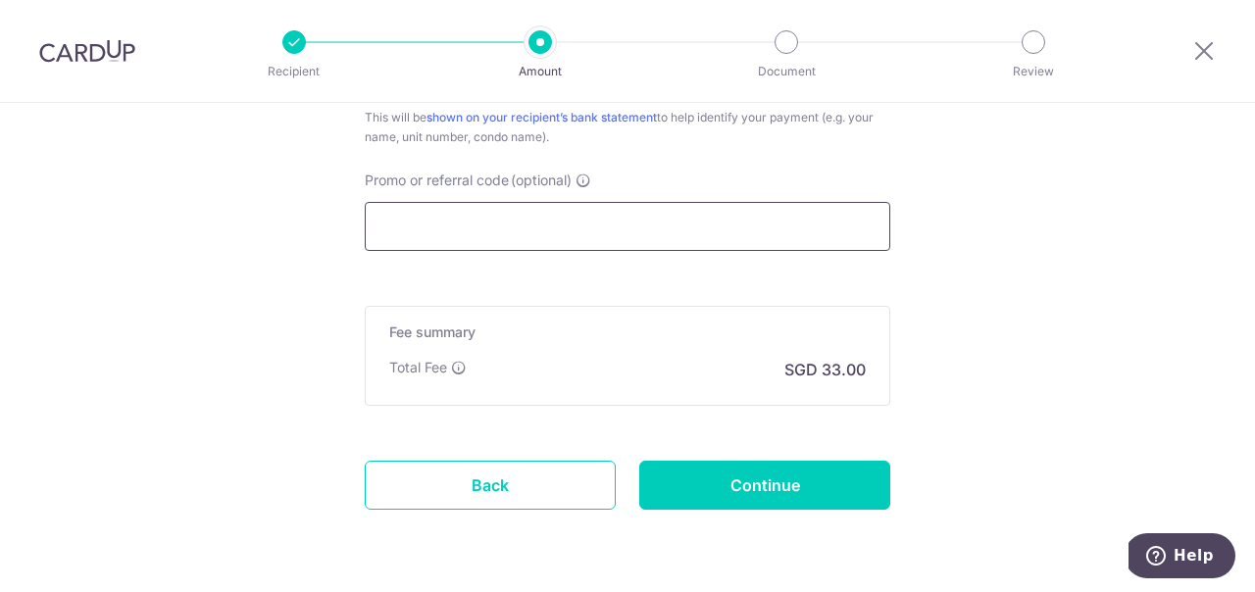
click at [558, 226] on input "Promo or referral code (optional)" at bounding box center [628, 226] width 526 height 49
paste input "BOONSIANGT497"
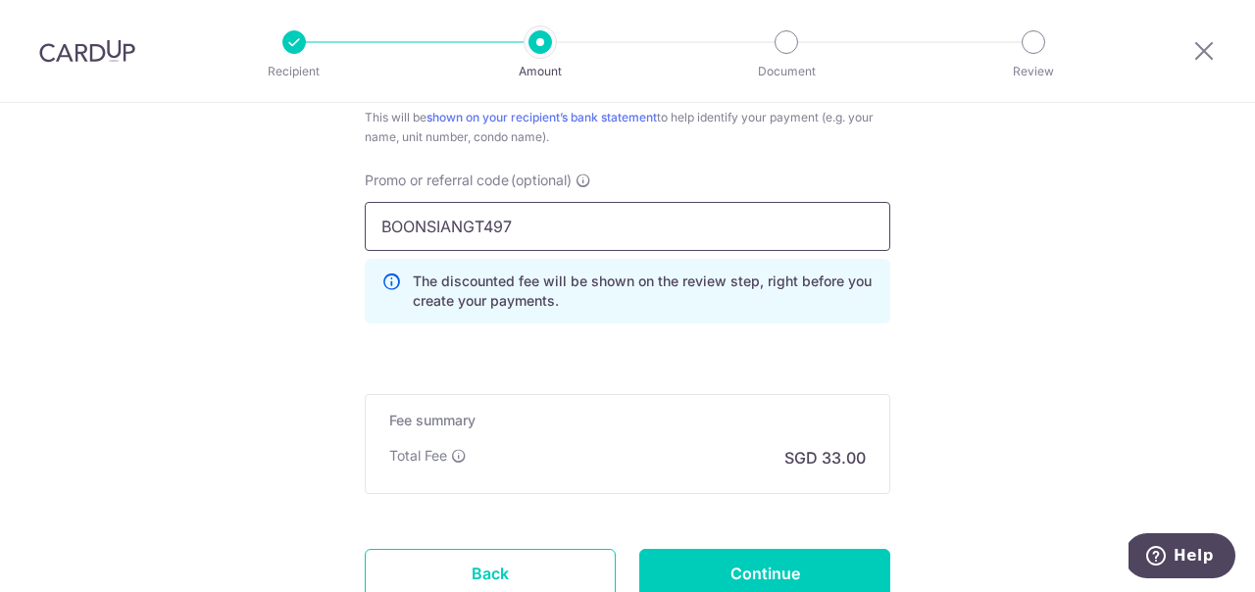
type input "BOONSIANGT497"
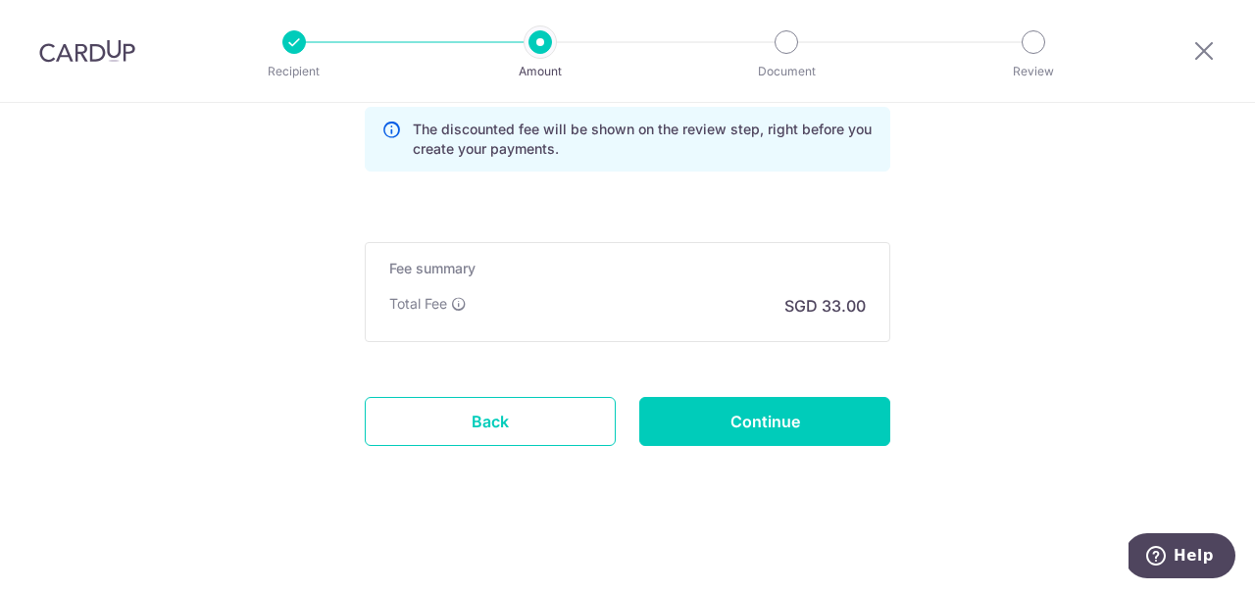
scroll to position [1453, 0]
click at [769, 428] on input "Continue" at bounding box center [764, 420] width 251 height 49
type input "Create Schedule"
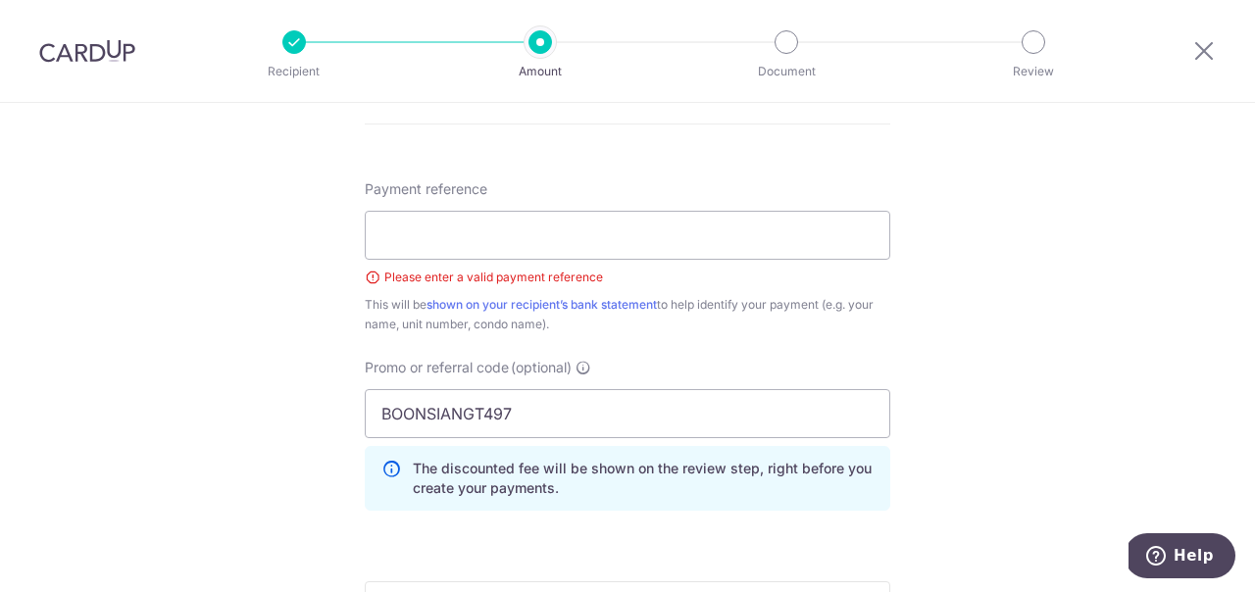
scroll to position [1105, 0]
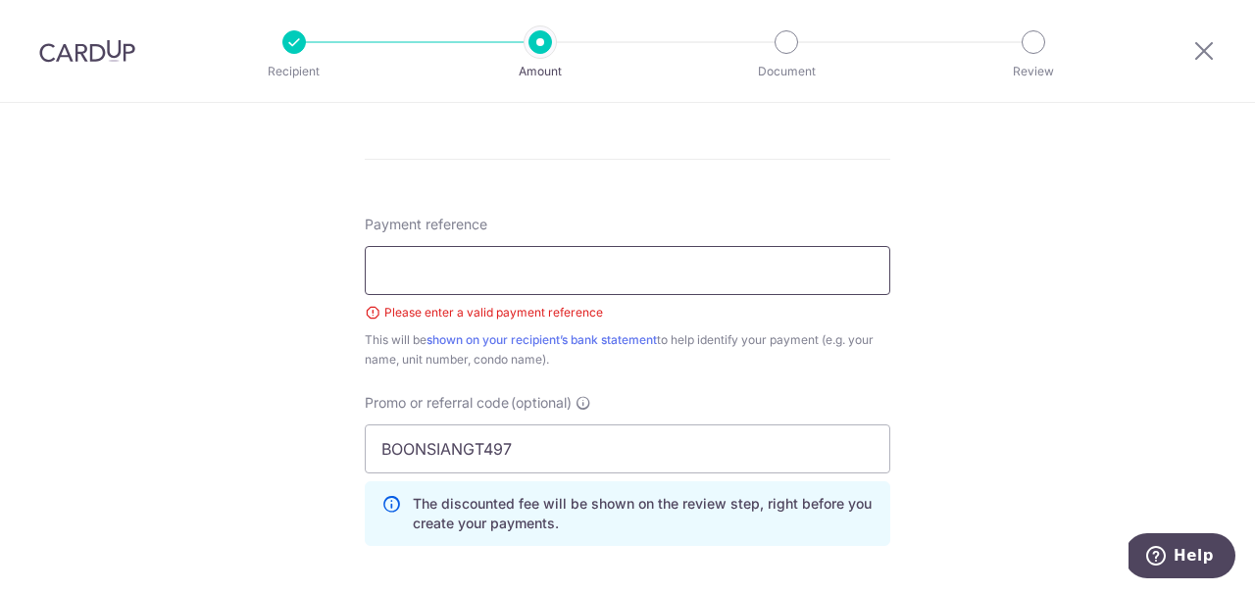
click at [509, 275] on input "Payment reference" at bounding box center [628, 270] width 526 height 49
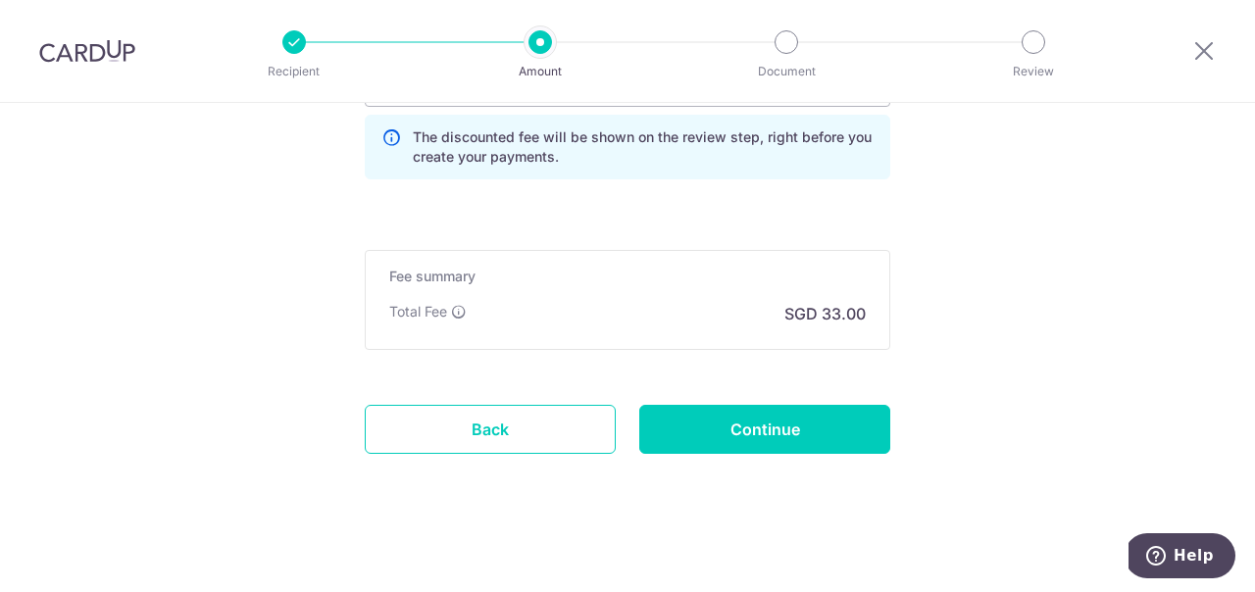
scroll to position [1481, 0]
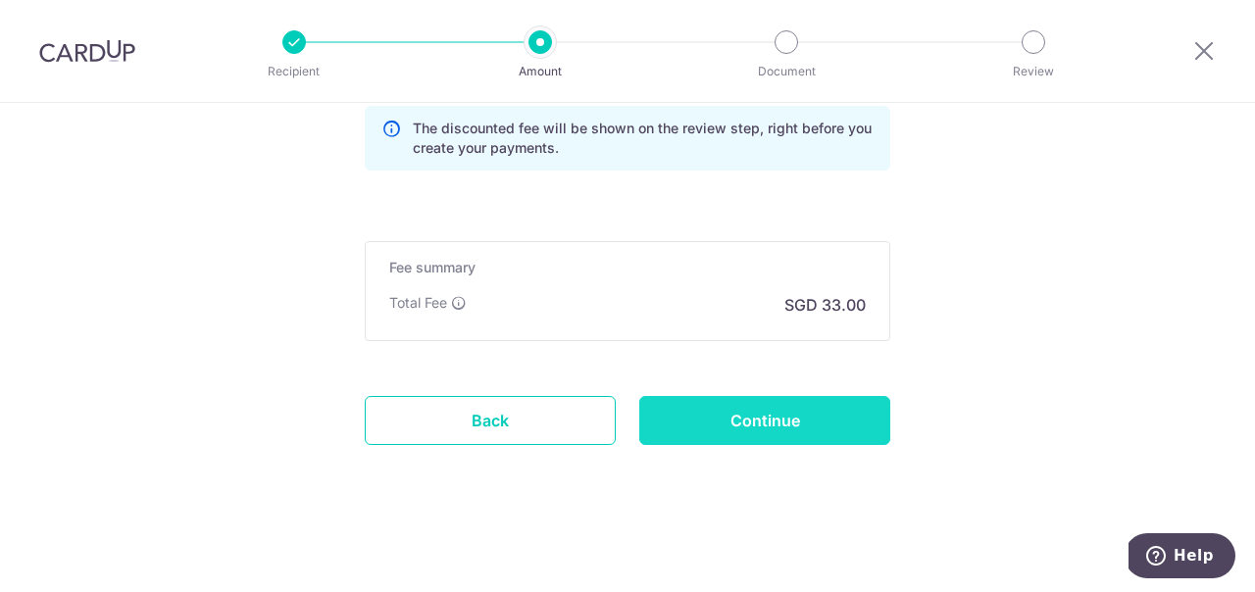
type input "Rent deposit"
click at [736, 419] on input "Continue" at bounding box center [764, 420] width 251 height 49
type input "Create Schedule"
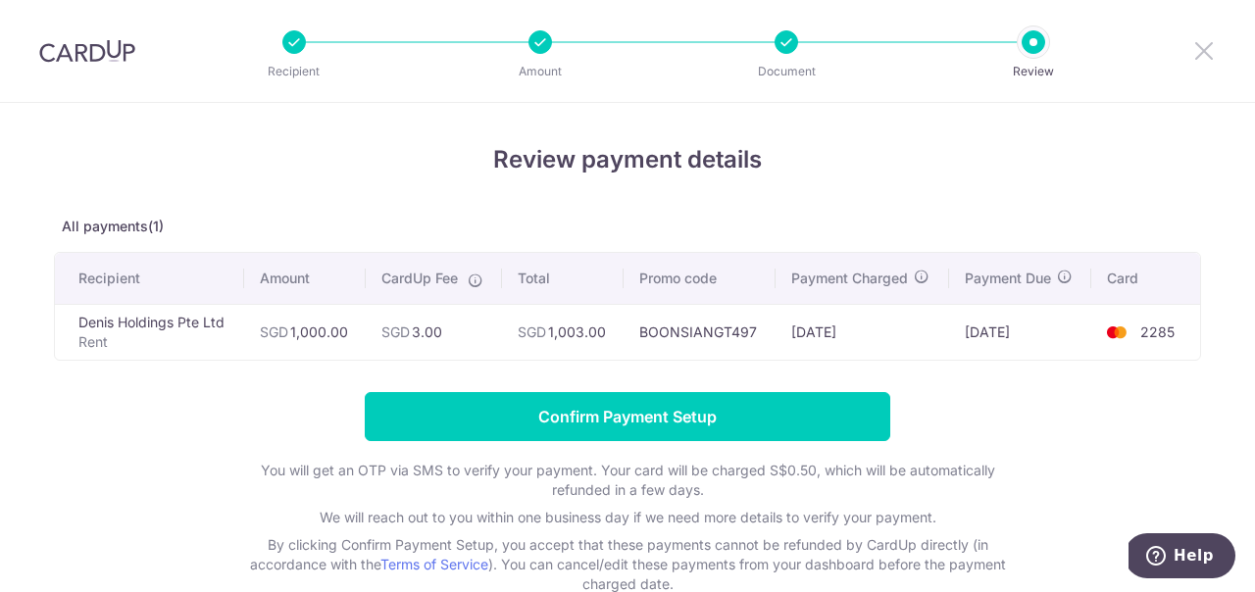
click at [1204, 51] on icon at bounding box center [1204, 50] width 24 height 25
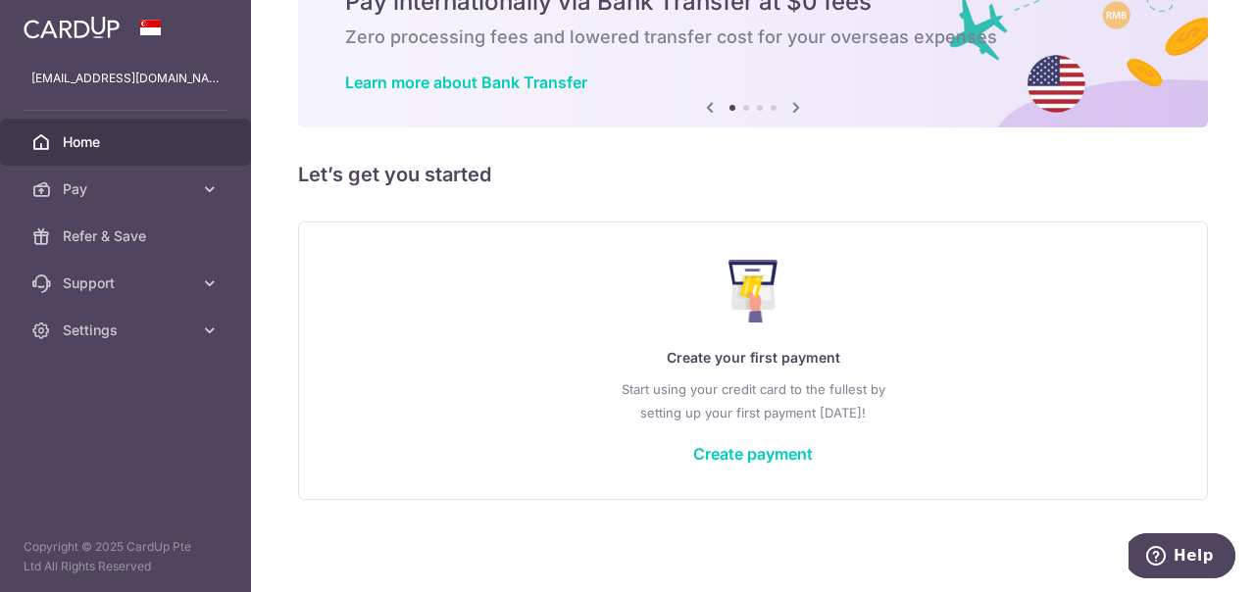
scroll to position [100, 0]
